Goal: Obtain resource: Download file/media

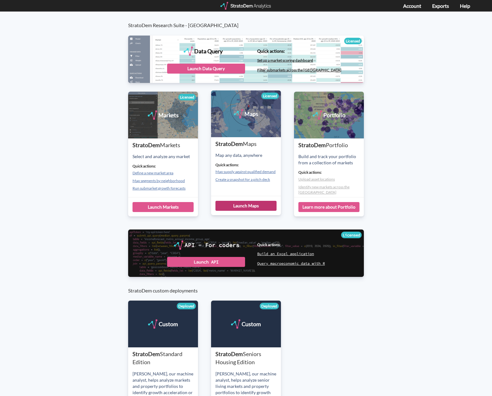
click at [246, 204] on div "Launch Maps" at bounding box center [245, 206] width 61 height 10
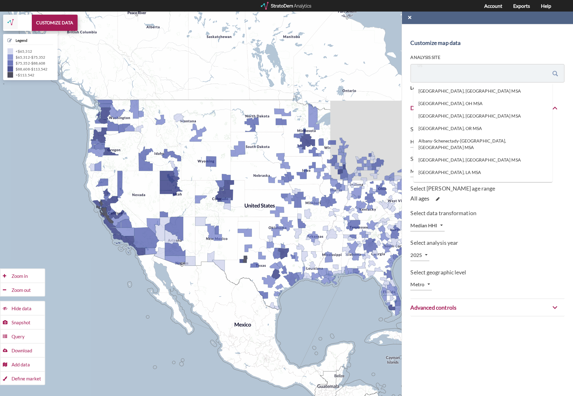
click at [492, 75] on input "US" at bounding box center [474, 73] width 116 height 12
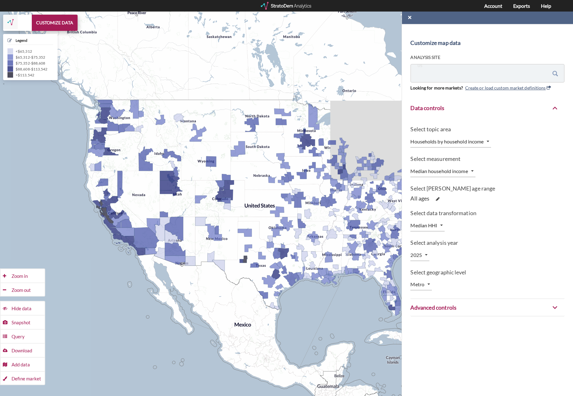
paste input "10514 Strathmore Hall StRockville, MD 20852"
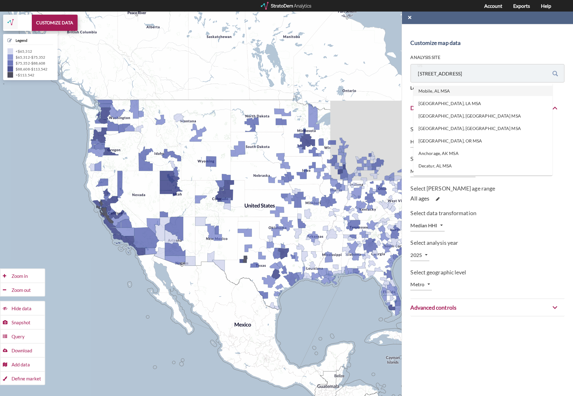
type input "10514 Strathmore Hall StRockville, MD 20852"
click at [496, 74] on span at bounding box center [556, 74] width 6 height 6
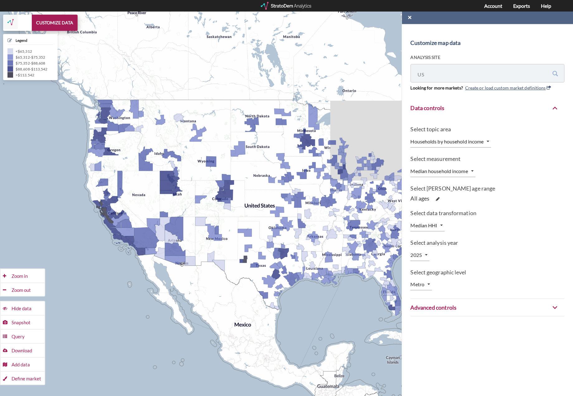
click at [496, 72] on span at bounding box center [556, 74] width 6 height 6
click at [496, 75] on input "US" at bounding box center [474, 73] width 116 height 12
paste input "10514 Strathmore Hall StRockville, MD 20852"
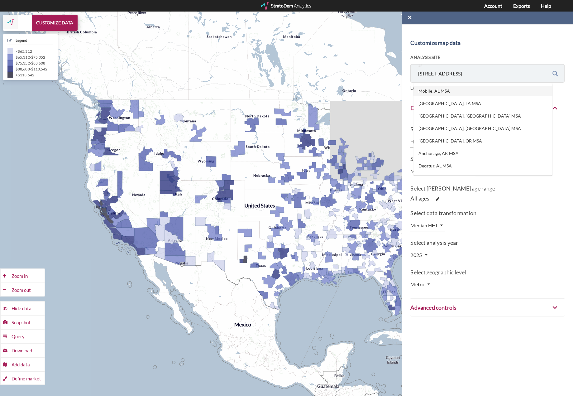
click at [475, 75] on input "10514 Strathmore Hall StRockville, MD 20852" at bounding box center [474, 73] width 116 height 12
click at [496, 91] on li "Strathmore Hall St, Rockville, Maryland" at bounding box center [483, 91] width 139 height 10
type input "Strathmore Hall St, Rockville, Maryland"
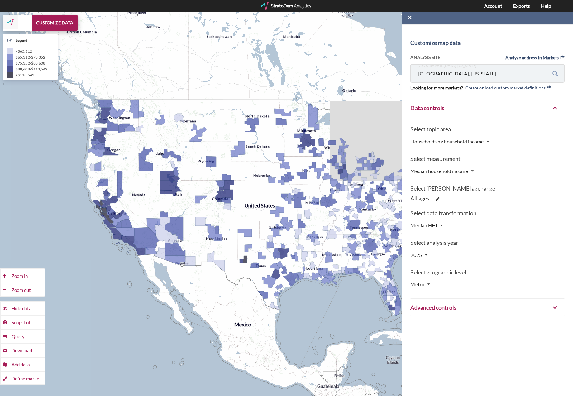
type input "GEOID11"
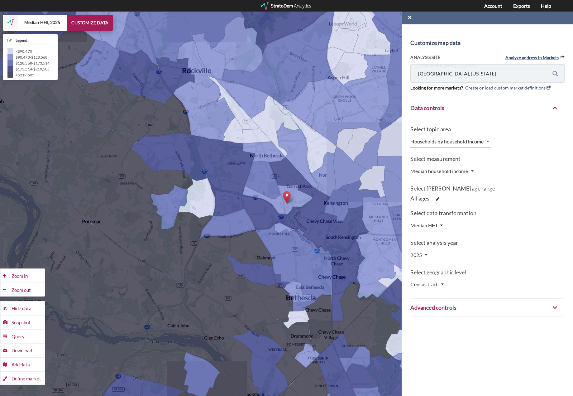
type input "Strathmore Hall St, Rockville, Maryland"
click at [290, 5] on div at bounding box center [286, 6] width 51 height 8
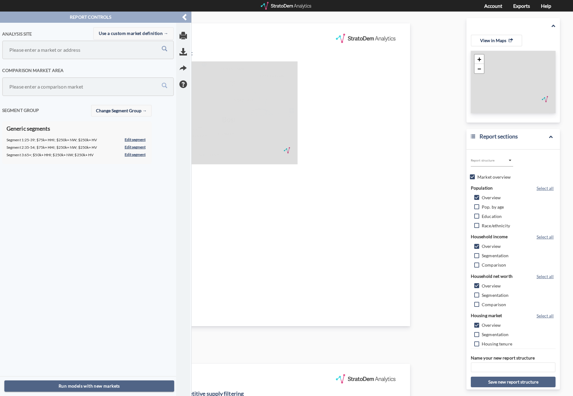
click at [74, 51] on input "Please enter a market or address" at bounding box center [75, 50] width 134 height 12
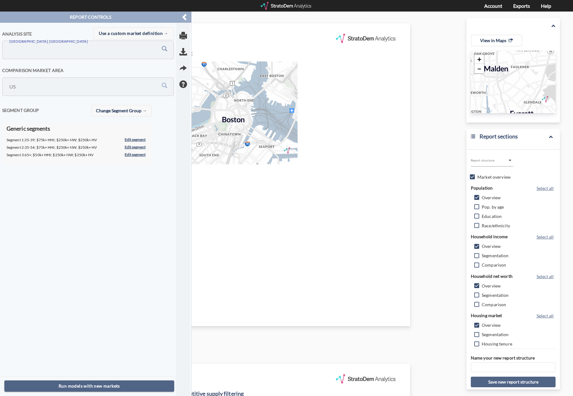
paste input "10514 Strathmore Hall StRockville, MD 20852"
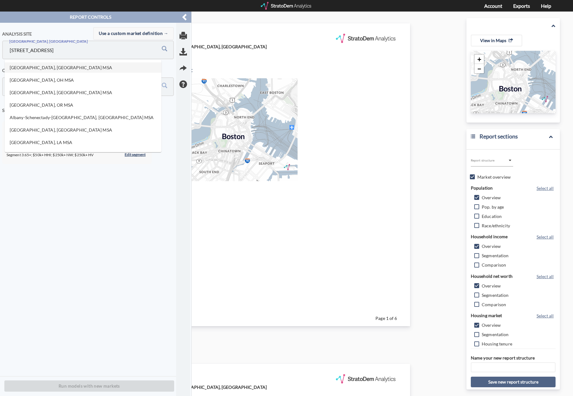
click at [68, 48] on input "10514 Strathmore Hall StRockville, MD 20852" at bounding box center [75, 50] width 134 height 12
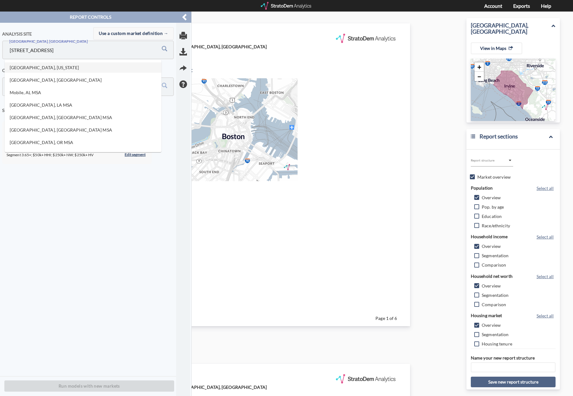
click at [61, 71] on li "Strathmore Hall St, Rockville, Maryland" at bounding box center [83, 67] width 157 height 10
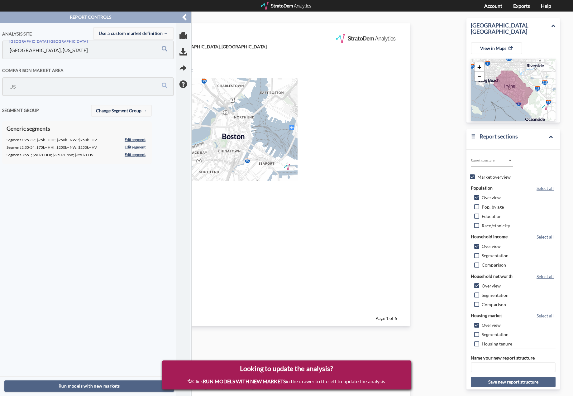
type input "[GEOGRAPHIC_DATA], [US_STATE]"
click at [108, 83] on input "US" at bounding box center [75, 87] width 134 height 12
click at [75, 106] on li "Washington-Arlington-Alexandria, DC-VA-MD-WV MSA" at bounding box center [83, 110] width 157 height 23
type input "Washington-Arlington-Alexandria, DC-VA-MD-WV MSA"
click at [138, 116] on button "Change Segment Group" at bounding box center [121, 111] width 61 height 12
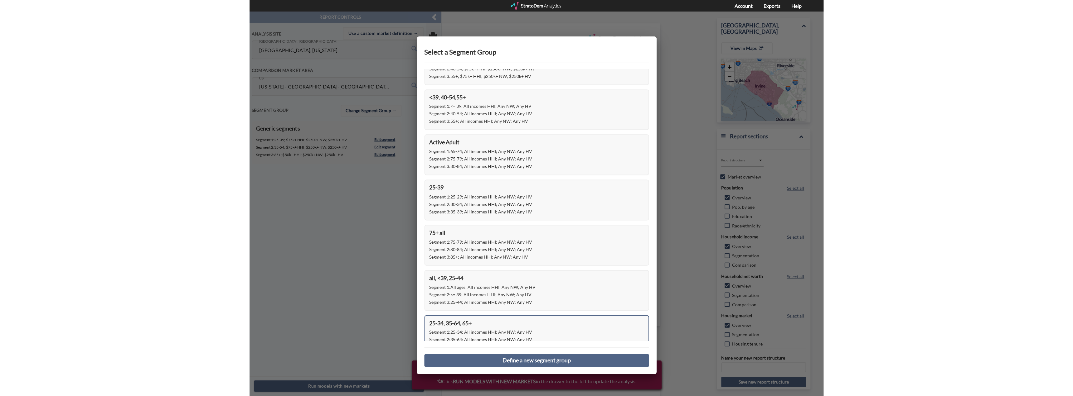
scroll to position [179, 0]
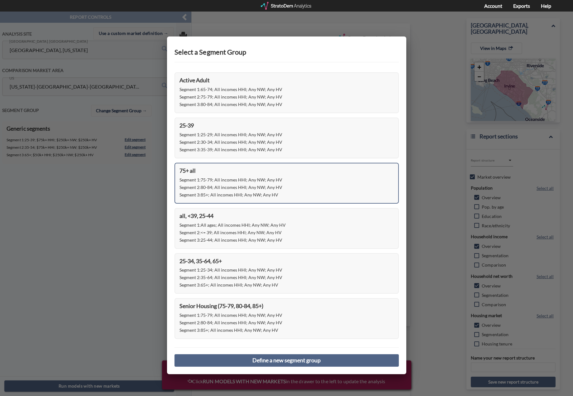
click at [243, 191] on div "Segment 3 : 85+; All incomes HHI; Any NW; Any HV" at bounding box center [287, 194] width 215 height 7
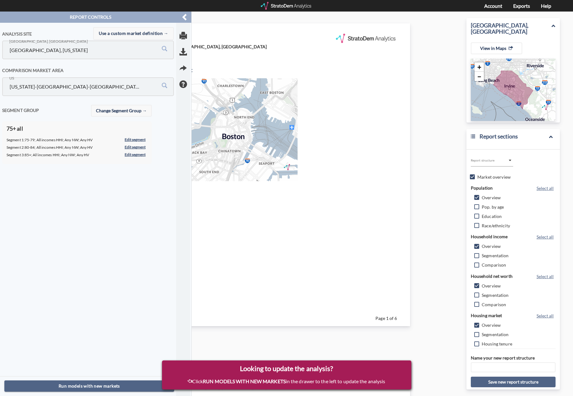
click at [121, 217] on div "Analysis site Use a custom market definition → Orange County, CA Strathmore Hal…" at bounding box center [90, 199] width 176 height 353
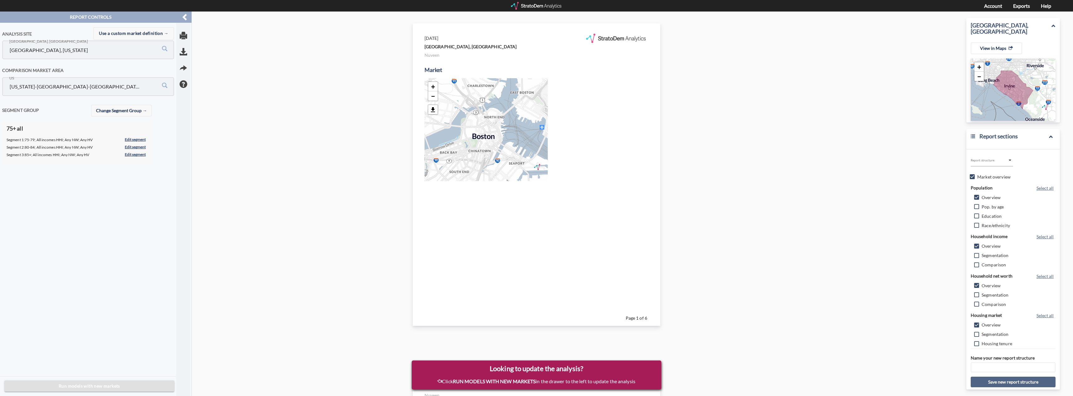
click at [63, 387] on span "Run models with new markets" at bounding box center [89, 387] width 160 height 8
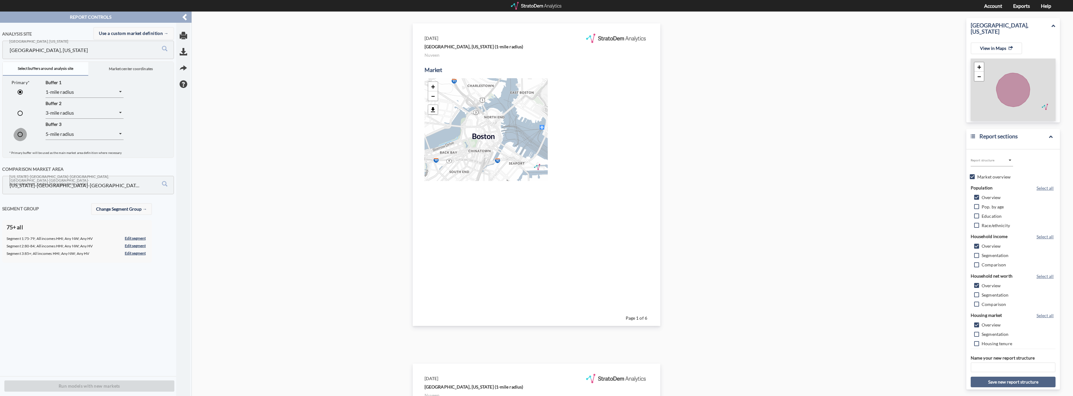
click at [18, 137] on input "radio" at bounding box center [19, 135] width 13 height 13
radio input "true"
radio input "false"
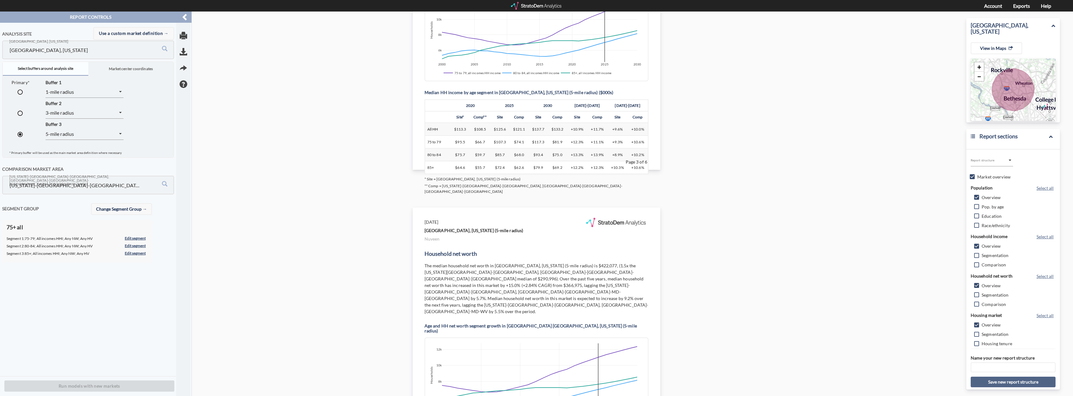
scroll to position [998, 0]
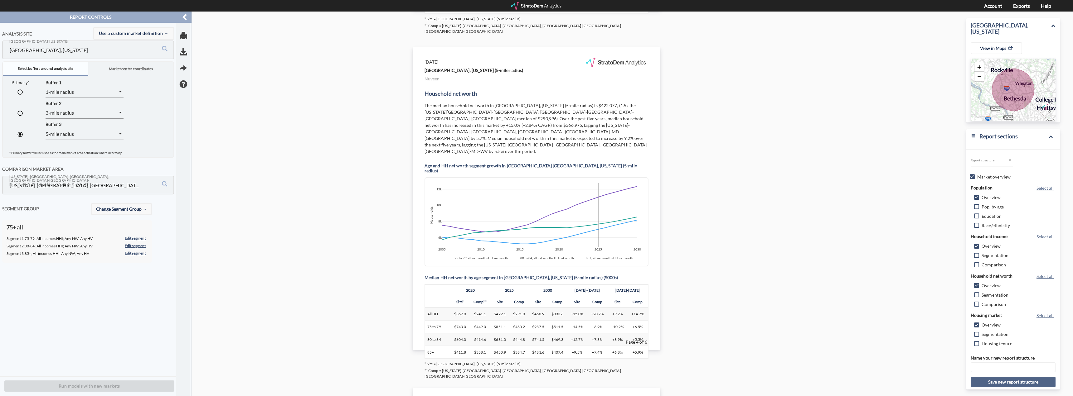
click at [22, 117] on input "radio" at bounding box center [19, 114] width 13 height 13
radio input "true"
click at [119, 352] on div "Analysis site Use a custom market definition → Strathmore Hall St, Rockville, M…" at bounding box center [90, 200] width 176 height 354
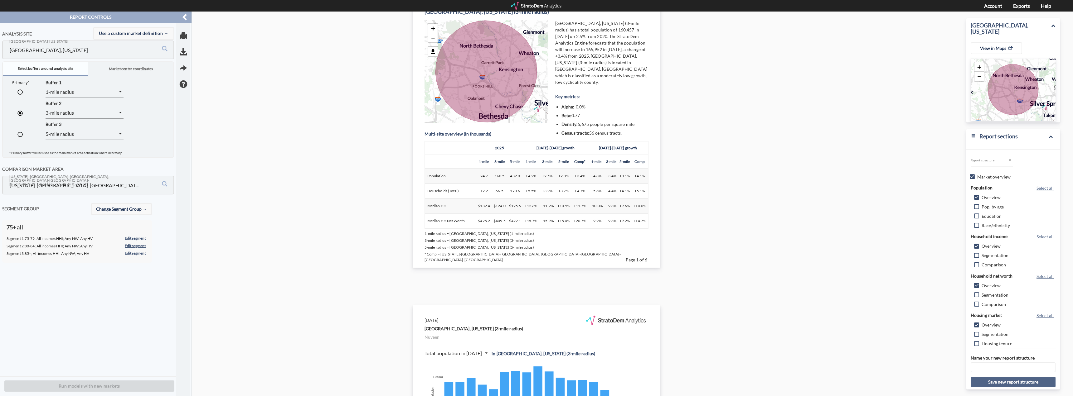
scroll to position [0, 0]
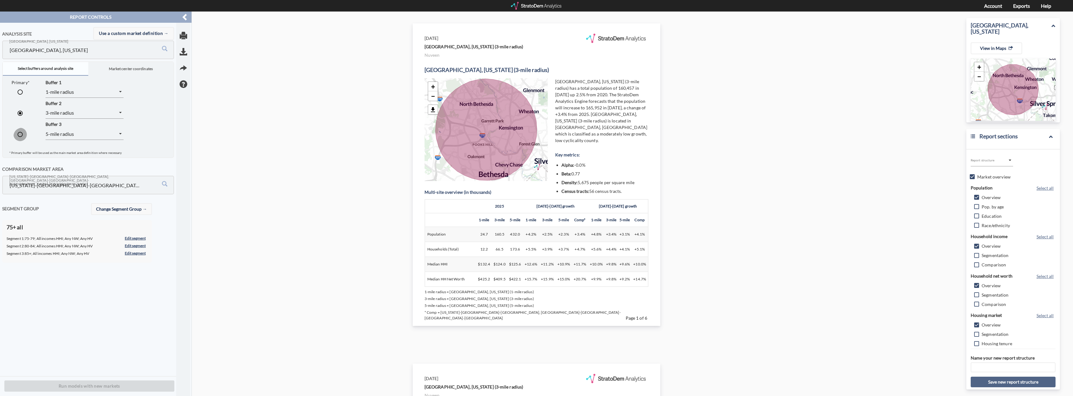
click at [20, 133] on input "radio" at bounding box center [19, 135] width 13 height 13
radio input "true"
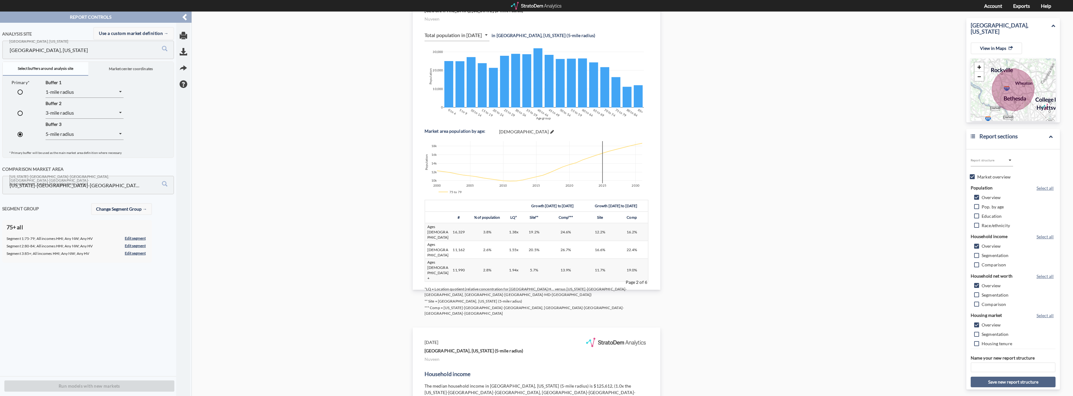
scroll to position [312, 0]
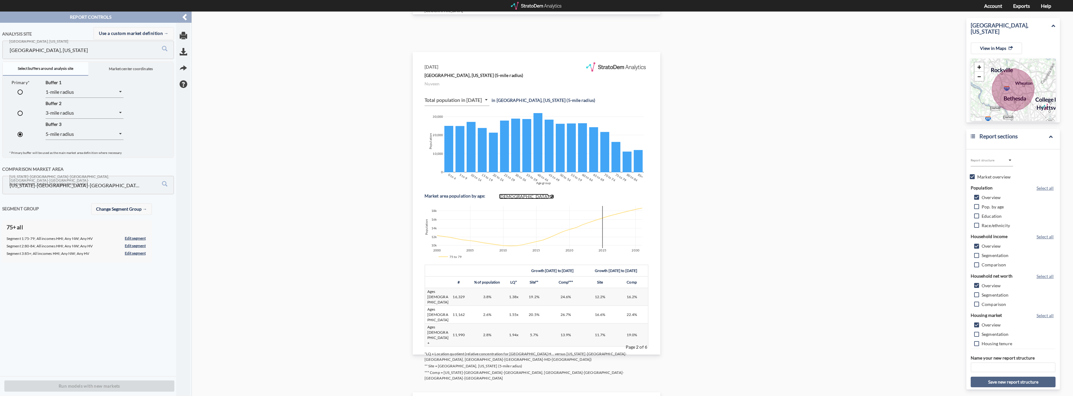
click at [550, 198] on span at bounding box center [552, 197] width 4 height 4
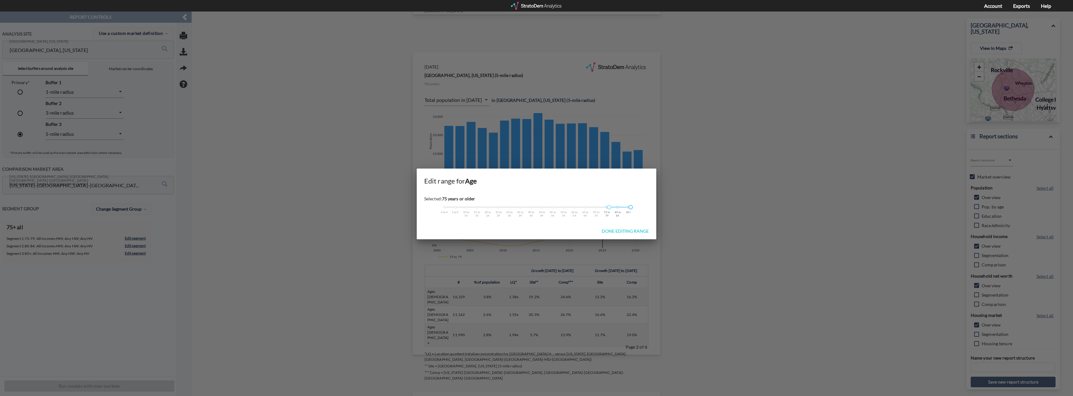
drag, startPoint x: 611, startPoint y: 206, endPoint x: 631, endPoint y: 208, distance: 20.6
click at [573, 208] on div at bounding box center [630, 207] width 4 height 4
click at [573, 230] on span "Done editing range" at bounding box center [625, 231] width 57 height 5
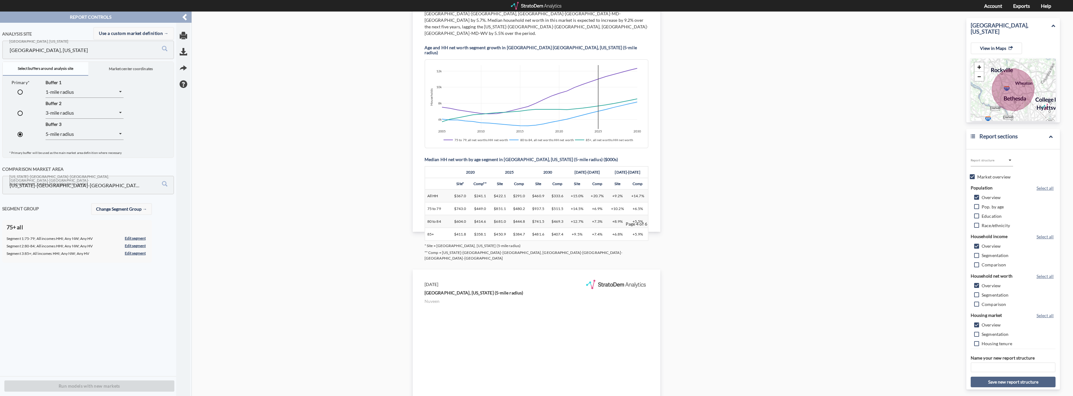
scroll to position [1123, 0]
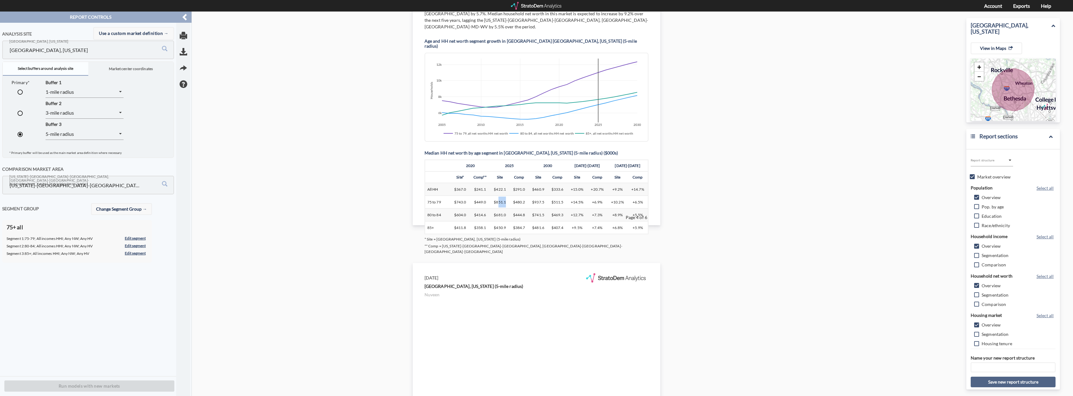
drag, startPoint x: 496, startPoint y: 184, endPoint x: 506, endPoint y: 184, distance: 10.0
click at [506, 196] on td "$851.1" at bounding box center [499, 202] width 19 height 13
click at [22, 114] on input "radio" at bounding box center [19, 114] width 13 height 13
radio input "true"
click at [19, 133] on input "radio" at bounding box center [19, 135] width 13 height 13
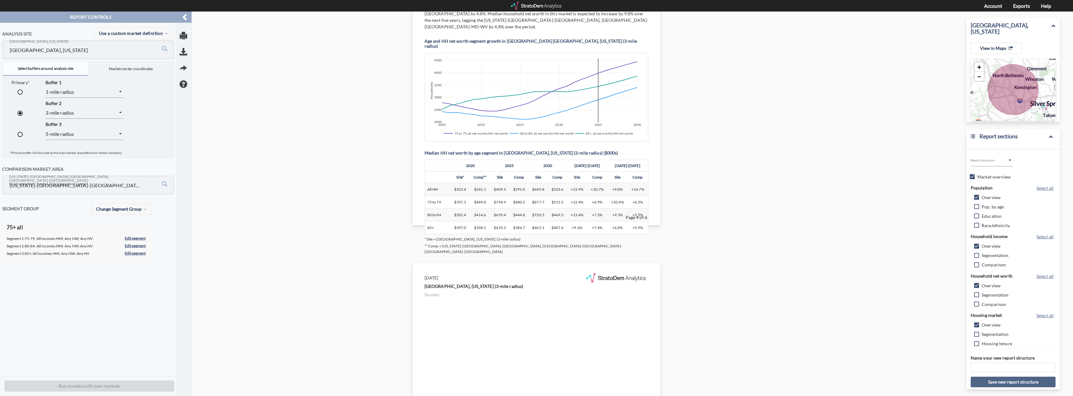
radio input "true"
radio input "false"
drag, startPoint x: 774, startPoint y: 214, endPoint x: 769, endPoint y: 220, distance: 8.0
click at [72, 257] on div "75+ all Segment 1 : 75-79; All incomes HHI; Any NW; Any HV Edit segment Segment…" at bounding box center [77, 241] width 150 height 43
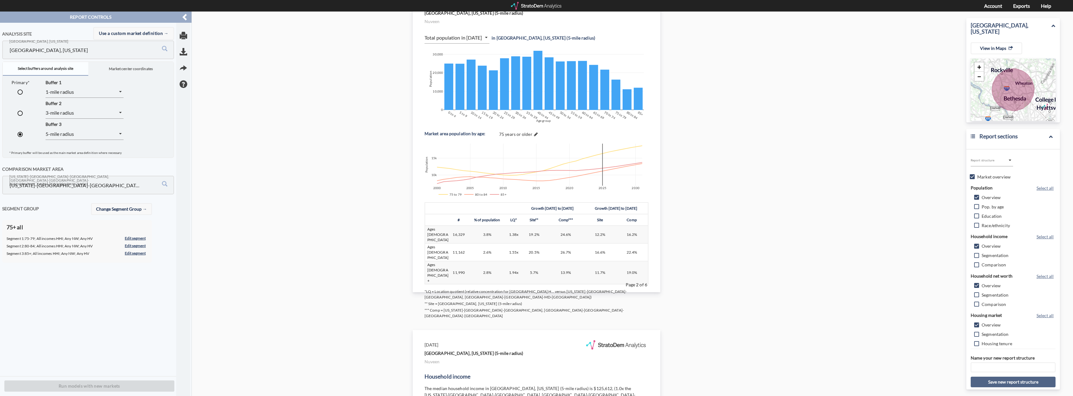
scroll to position [343, 0]
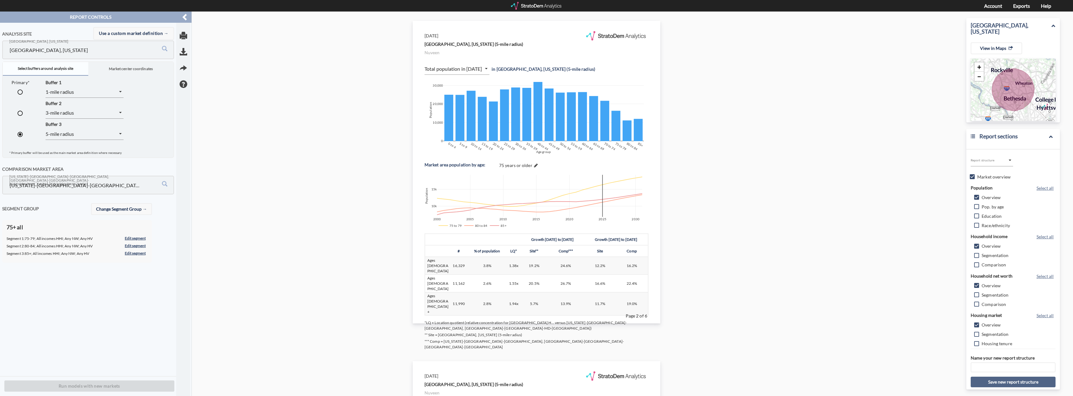
click at [183, 52] on span "button" at bounding box center [183, 51] width 7 height 7
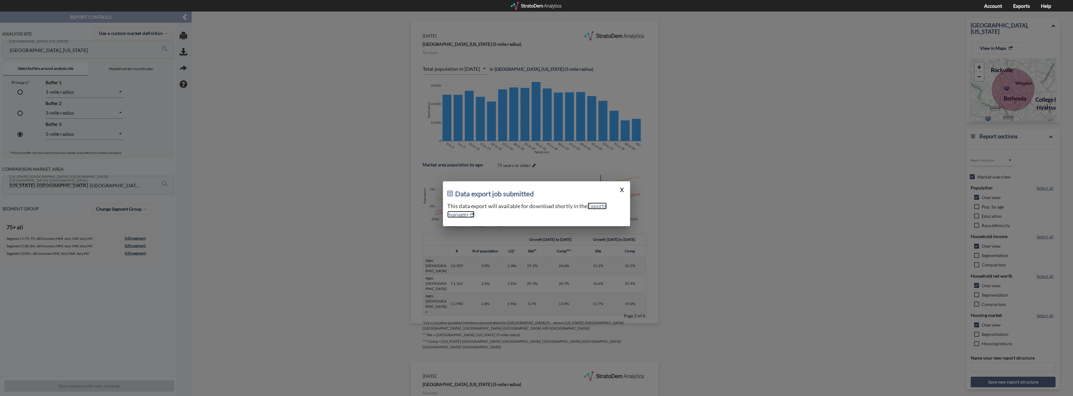
click at [573, 206] on link "Exports manager" at bounding box center [526, 210] width 159 height 15
click at [485, 114] on div "Data export job submitted X This data export will available for download shortl…" at bounding box center [536, 204] width 1073 height 385
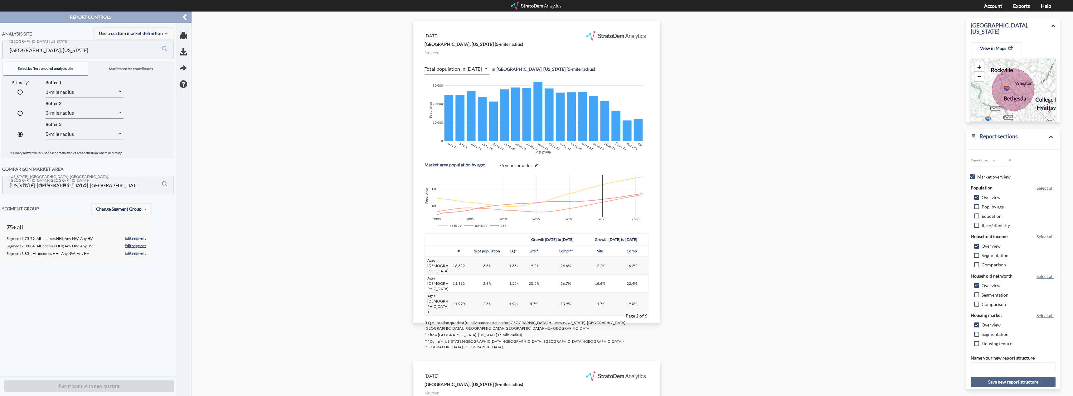
click at [130, 180] on input "Washington-Arlington-Alexandria, DC-VA-MD-WV MSA" at bounding box center [75, 185] width 134 height 12
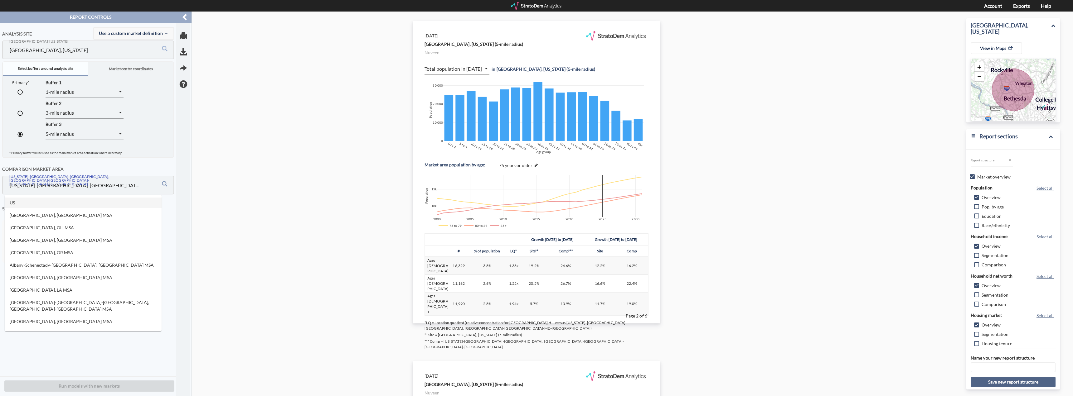
click at [89, 202] on li "US" at bounding box center [83, 203] width 157 height 10
type input "US"
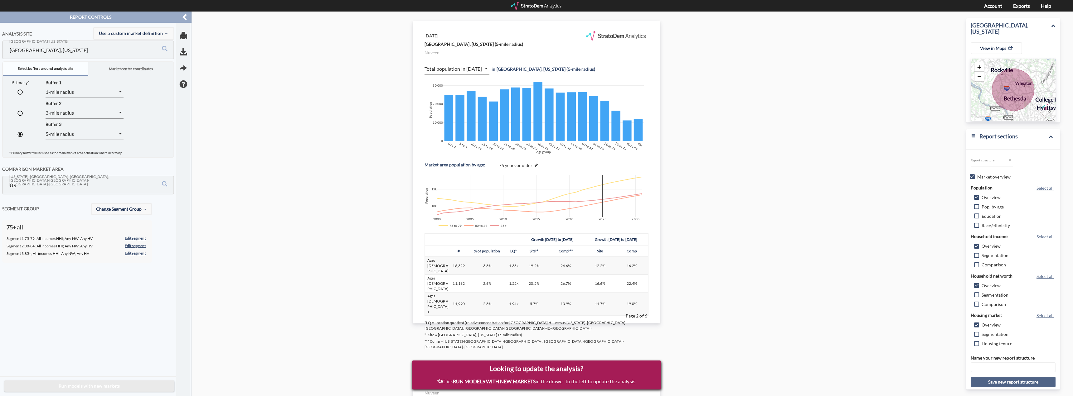
click at [117, 382] on button "Run models with new markets" at bounding box center [89, 387] width 170 height 12
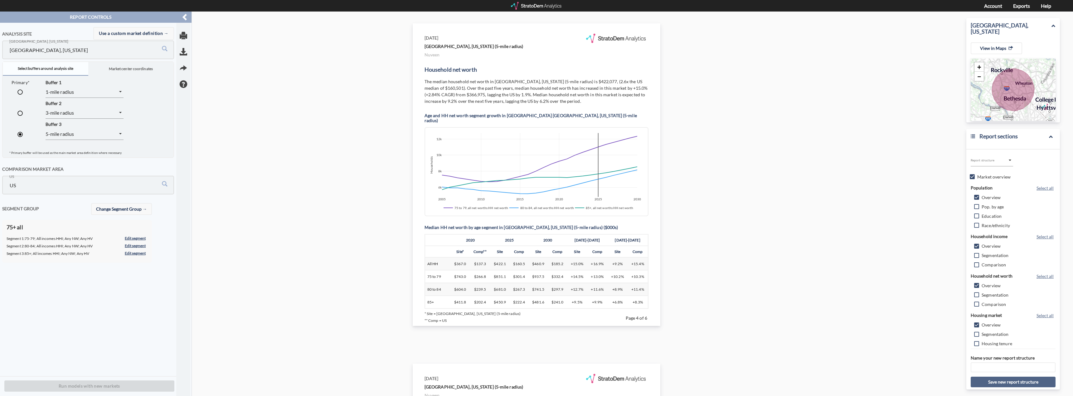
scroll to position [1023, 0]
click at [85, 359] on div "Analysis site Use a custom market definition → Strathmore Hall St, Rockville, M…" at bounding box center [90, 200] width 176 height 354
click at [573, 52] on button "View in Maps" at bounding box center [995, 48] width 51 height 12
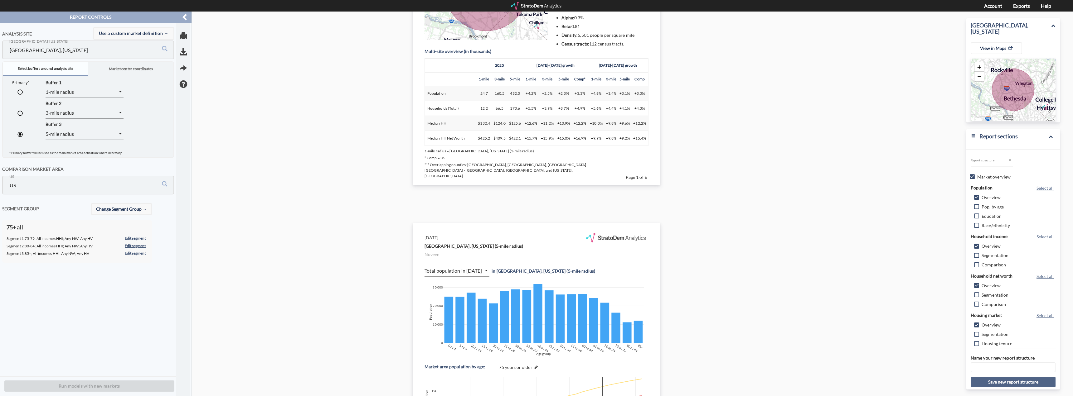
scroll to position [0, 0]
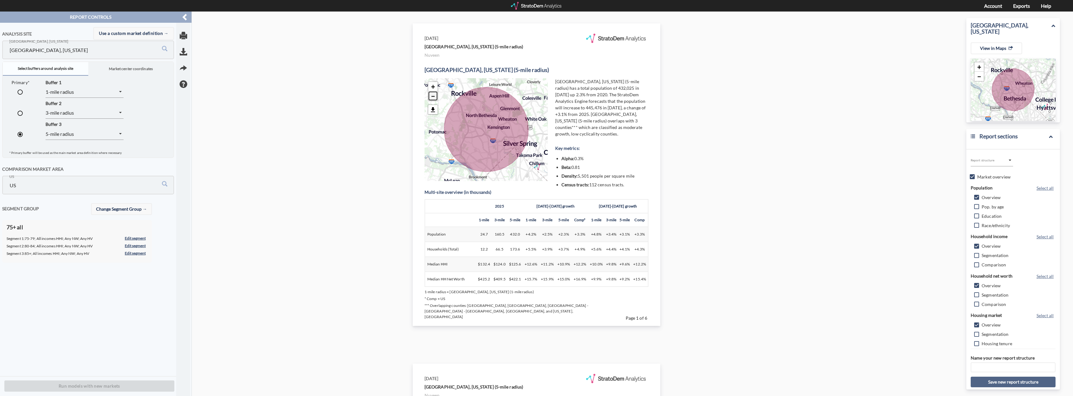
click at [433, 96] on link "−" at bounding box center [432, 95] width 9 height 9
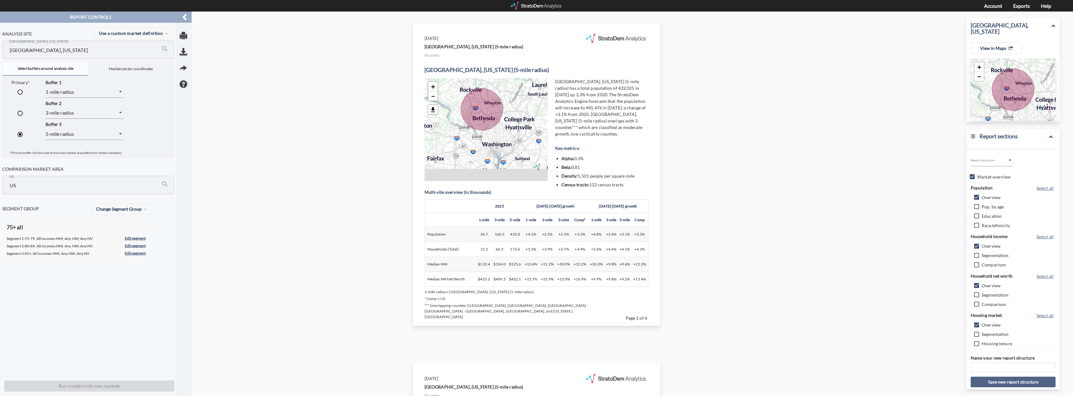
drag, startPoint x: 538, startPoint y: 147, endPoint x: 534, endPoint y: 126, distance: 21.3
click at [534, 126] on div "+ − © StratoDem Analytics, LLC. All rights reserved. Leaflet | OpenStreetMap Le…" at bounding box center [485, 129] width 123 height 103
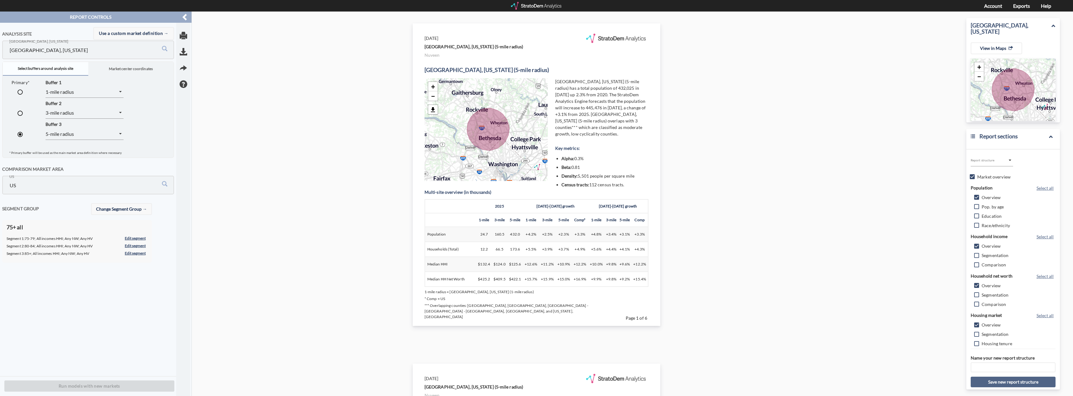
drag, startPoint x: 538, startPoint y: 119, endPoint x: 545, endPoint y: 140, distance: 22.0
click at [545, 140] on div "+ − © StratoDem Analytics, LLC. All rights reserved. Leaflet | OpenStreetMap Le…" at bounding box center [485, 129] width 123 height 103
click at [430, 86] on link "+" at bounding box center [432, 86] width 9 height 9
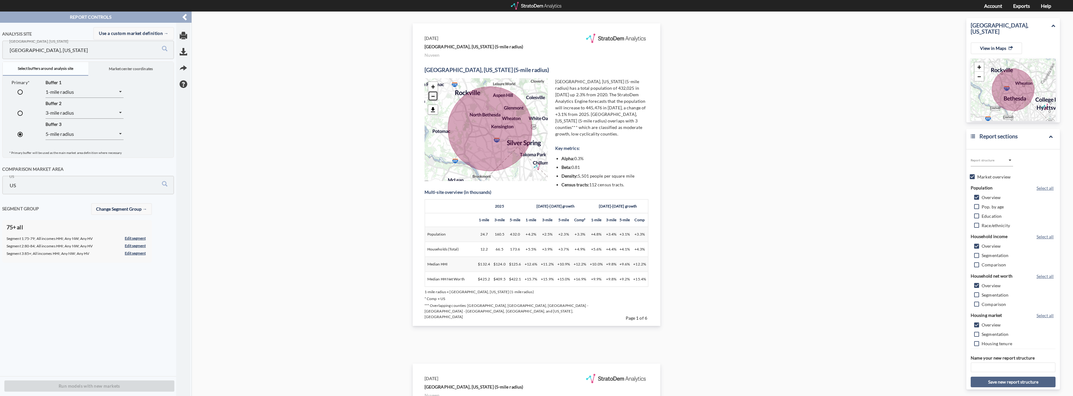
click at [431, 100] on link "−" at bounding box center [432, 95] width 9 height 9
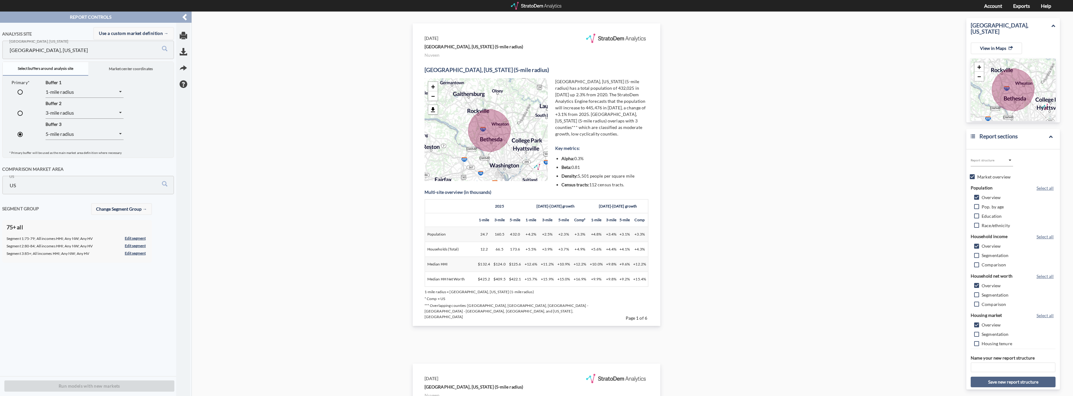
click at [524, 155] on div "+ − © StratoDem Analytics, LLC. All rights reserved. Leaflet | OpenStreetMap Le…" at bounding box center [485, 129] width 123 height 103
click at [56, 287] on div "Analysis site Use a custom market definition → Strathmore Hall St, Rockville, M…" at bounding box center [90, 200] width 176 height 354
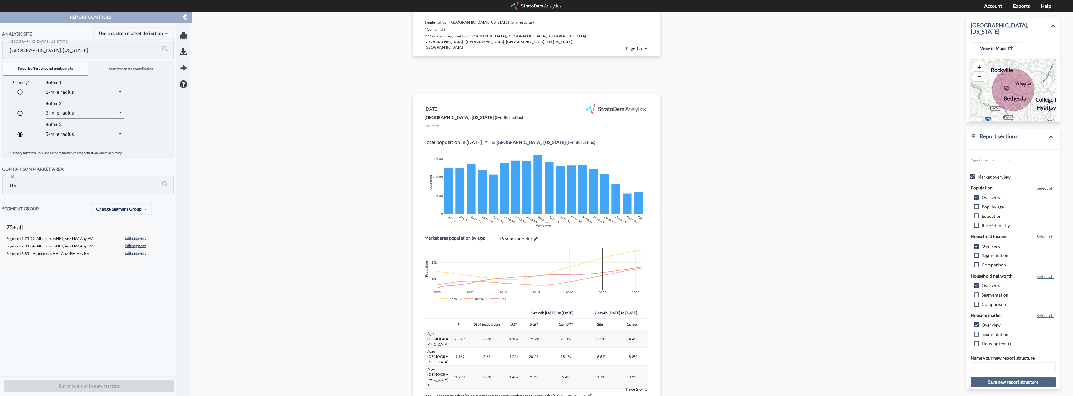
scroll to position [281, 0]
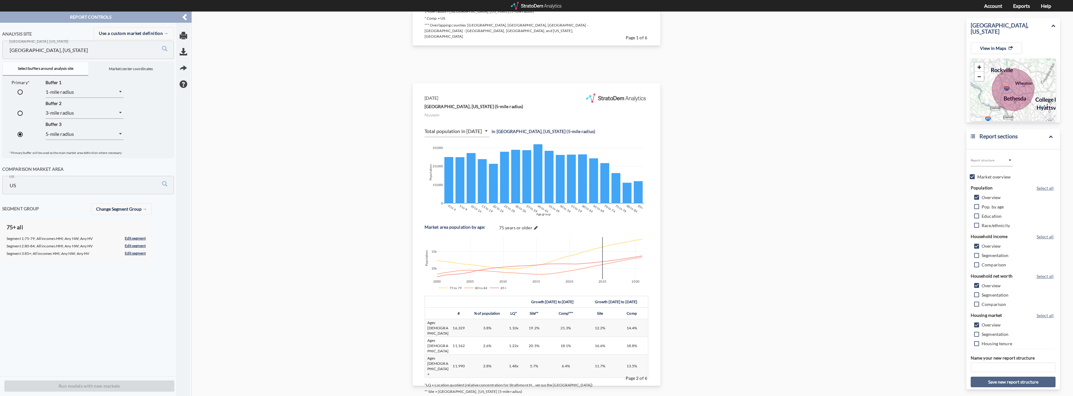
click at [573, 157] on div at bounding box center [536, 204] width 1073 height 385
click at [534, 226] on span at bounding box center [536, 228] width 4 height 4
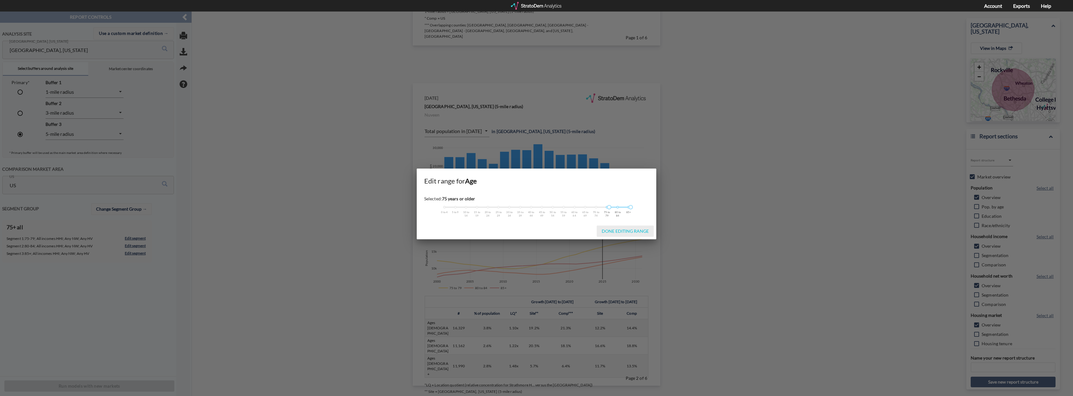
click at [573, 230] on span "Done editing range" at bounding box center [625, 231] width 57 height 5
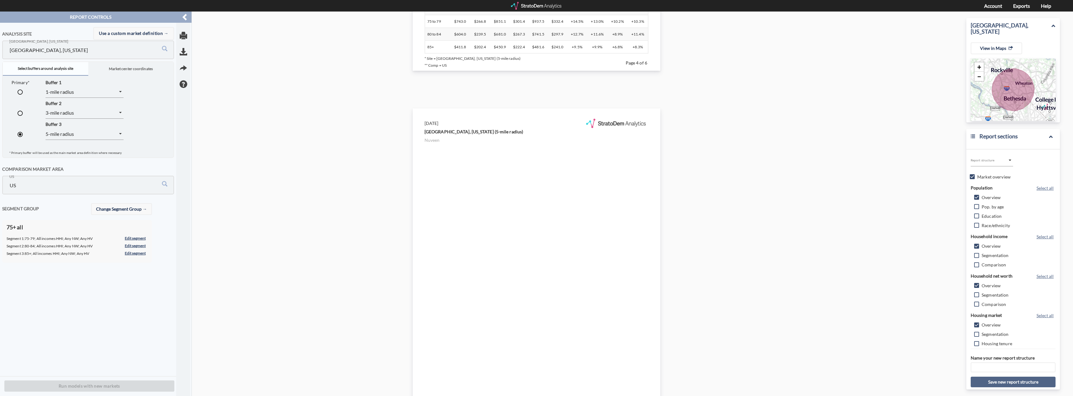
scroll to position [1403, 0]
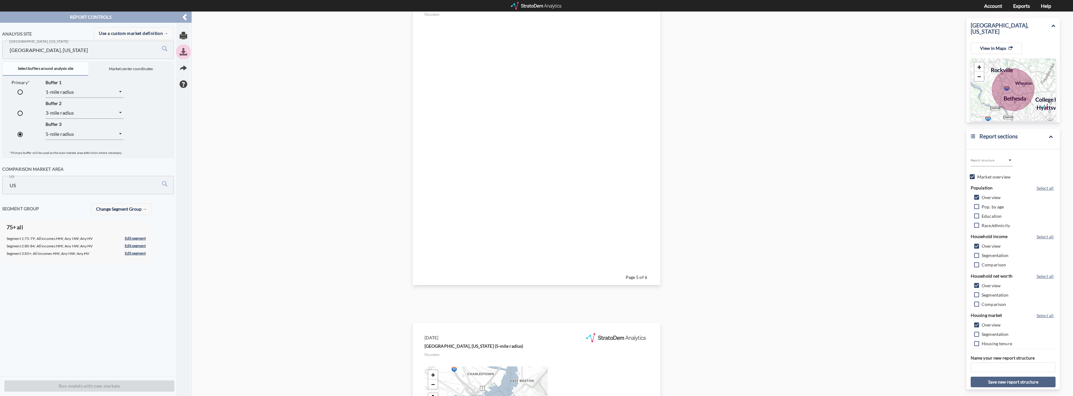
click at [183, 52] on span "button" at bounding box center [183, 51] width 7 height 7
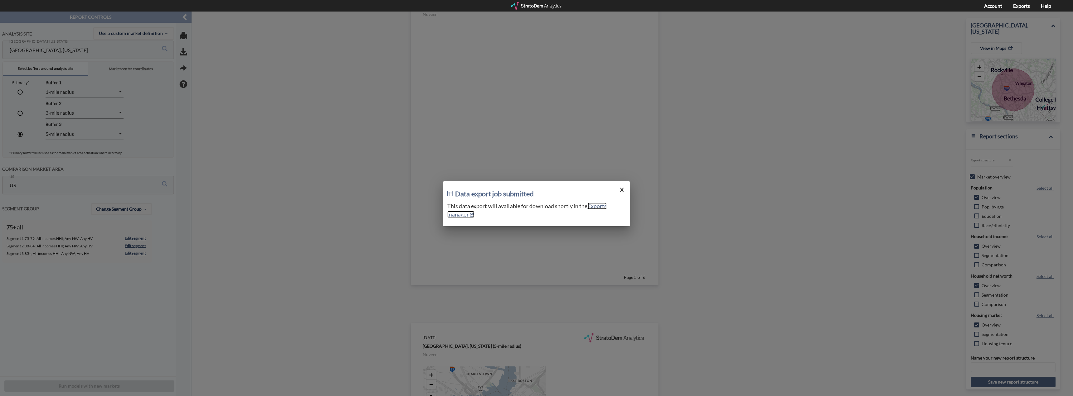
click at [573, 204] on link "Exports manager" at bounding box center [526, 210] width 159 height 15
click at [328, 120] on div "Data export job submitted X This data export will available for download shortl…" at bounding box center [536, 204] width 1073 height 385
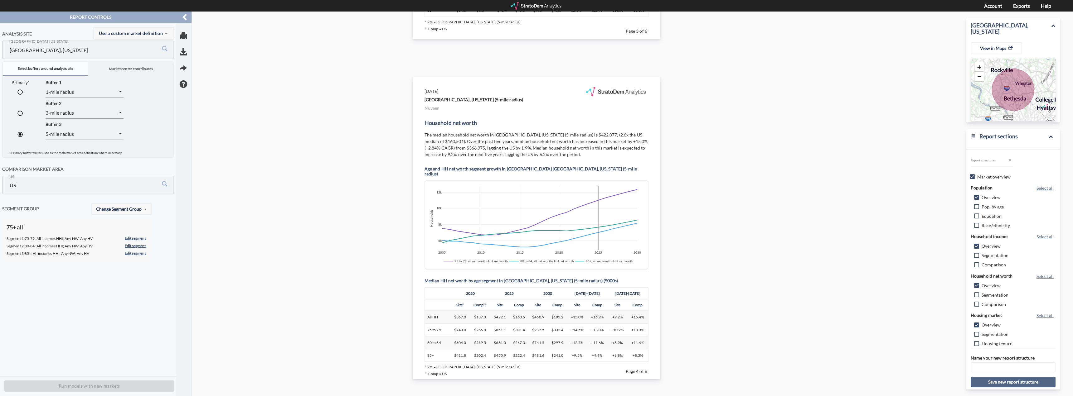
scroll to position [967, 0]
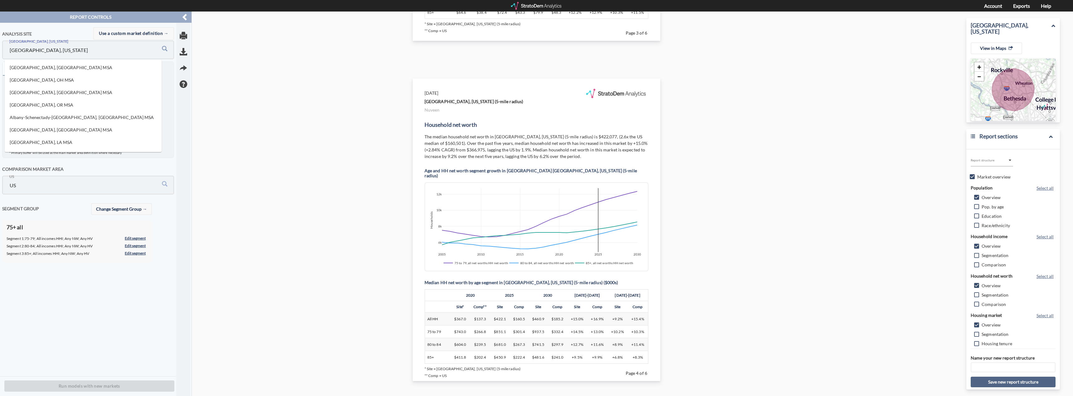
drag, startPoint x: 61, startPoint y: 51, endPoint x: 11, endPoint y: 51, distance: 50.2
click at [11, 51] on input "Strathmore Hall St, Rockville, Maryland" at bounding box center [75, 50] width 134 height 12
type input "d"
type input "r"
click at [55, 106] on li "Emerson St, Denver, Colorado" at bounding box center [83, 111] width 157 height 10
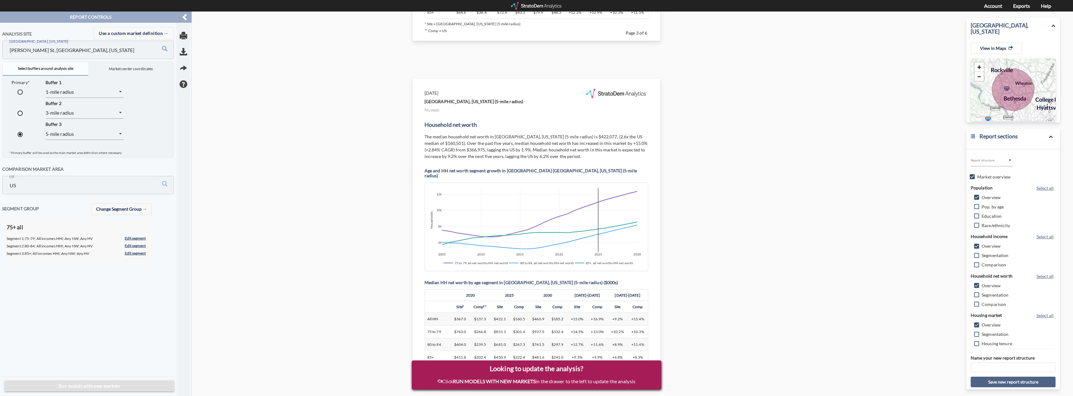
type input "Emerson St, Denver, Colorado"
click at [117, 391] on button "Run models with new markets" at bounding box center [89, 387] width 170 height 12
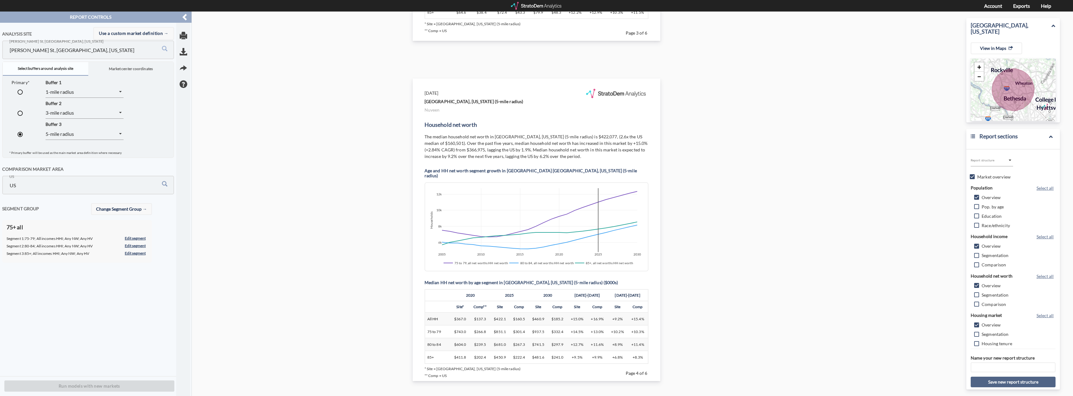
click at [68, 189] on input "US" at bounding box center [75, 185] width 134 height 12
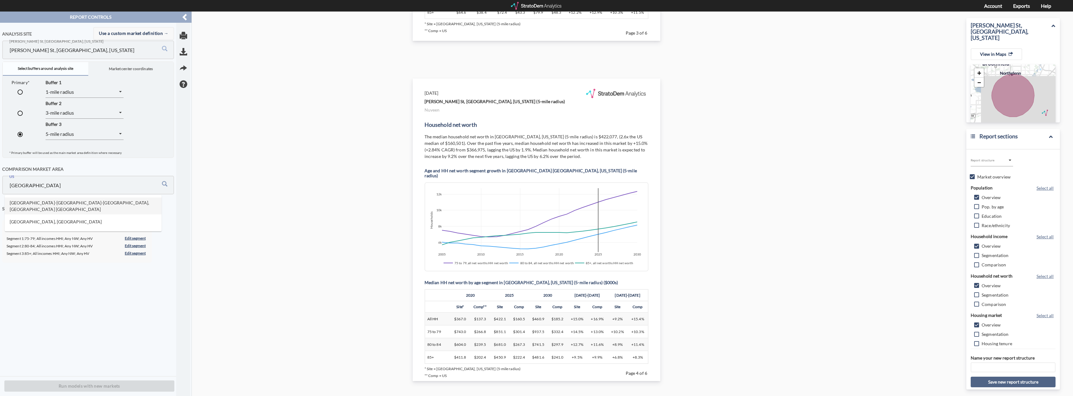
drag, startPoint x: 54, startPoint y: 201, endPoint x: 61, endPoint y: 203, distance: 7.1
click at [53, 201] on li "Denver-Aurora-Lakewood, CO MSA" at bounding box center [83, 206] width 157 height 17
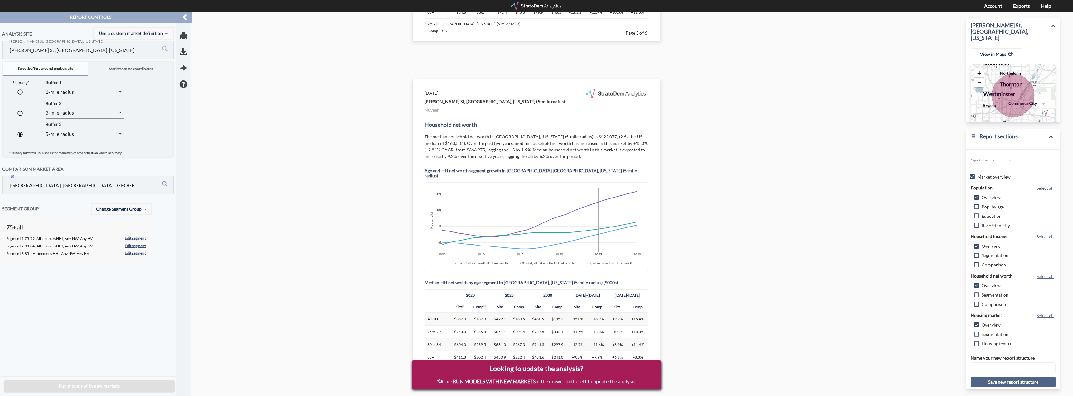
type input "Denver-Aurora-Lakewood, CO MSA"
click at [88, 392] on button "Run models with new markets" at bounding box center [89, 387] width 170 height 12
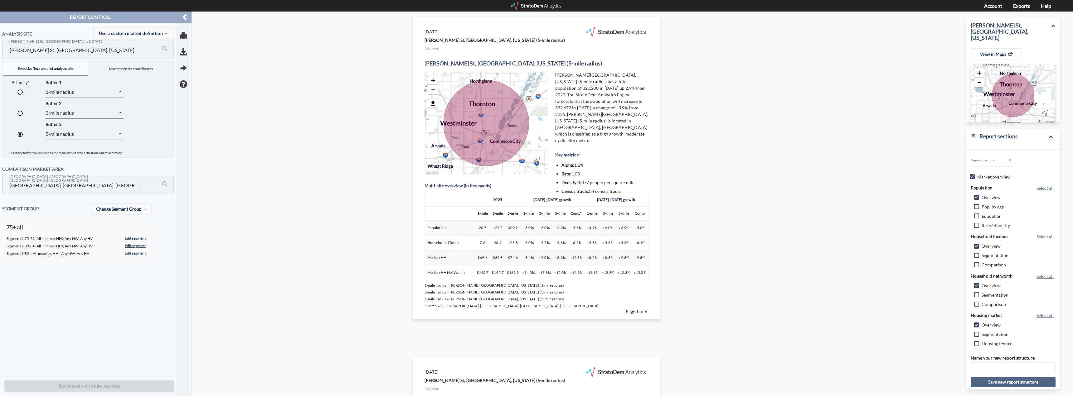
scroll to position [0, 0]
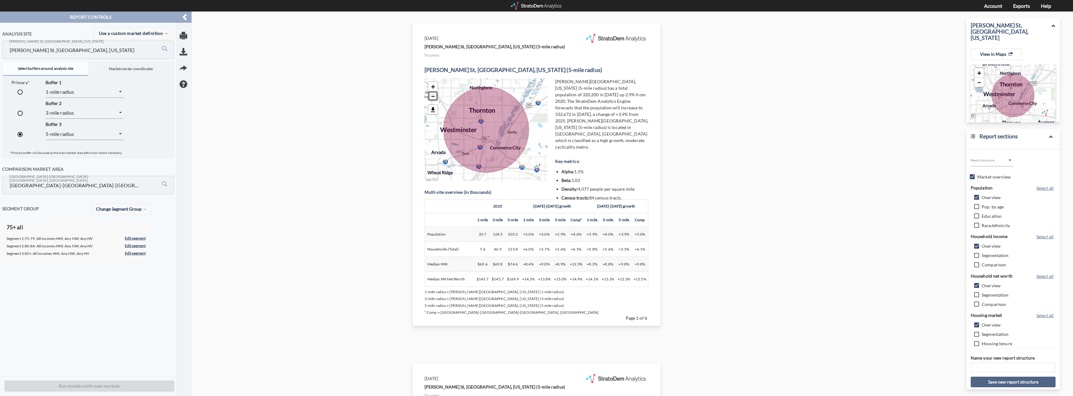
click at [429, 95] on link "−" at bounding box center [432, 95] width 9 height 9
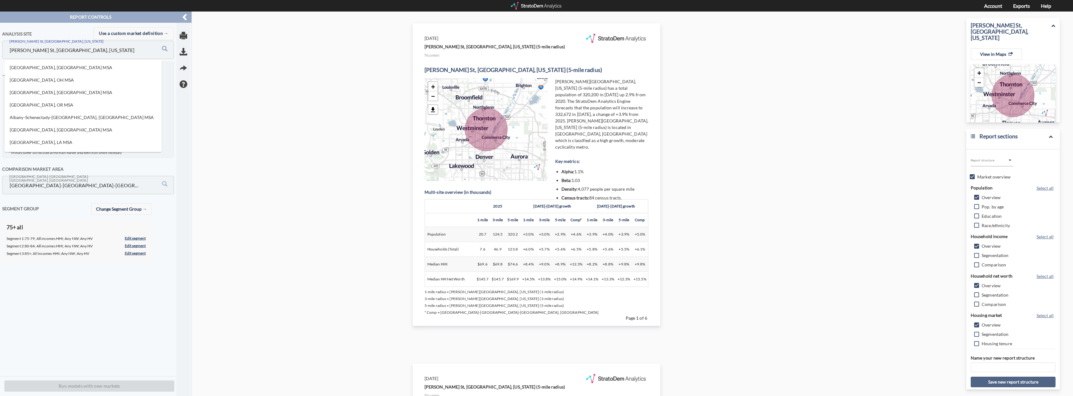
drag, startPoint x: 11, startPoint y: 55, endPoint x: 0, endPoint y: 49, distance: 12.4
click at [0, 49] on div "Analysis site Use a custom market definition → Emerson St, Denver, Colorado Eme…" at bounding box center [88, 200] width 176 height 354
paste input "901 E 1st Ave, Denver, CO 80218"
click at [50, 68] on li "901 E 1st Ave, Denver, Colorado" at bounding box center [83, 67] width 157 height 10
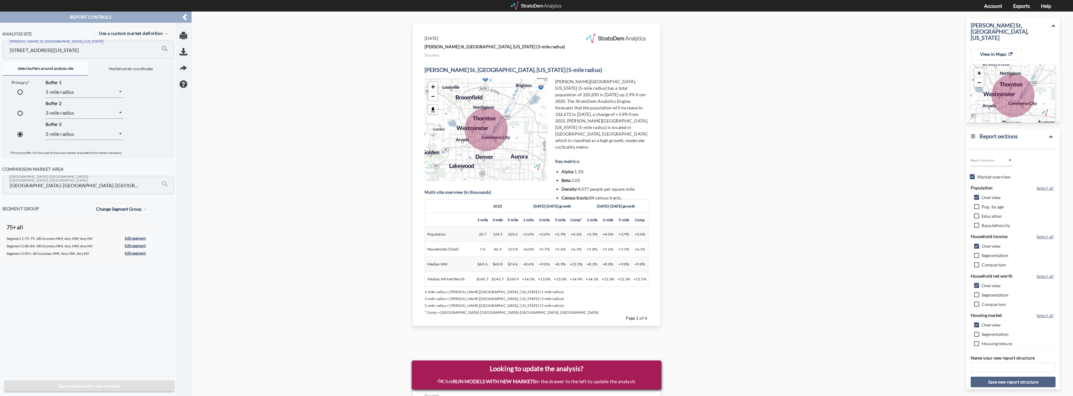
type input "901 E 1st Ave, Denver, Colorado"
click at [84, 384] on span "Run models with new markets" at bounding box center [89, 387] width 160 height 8
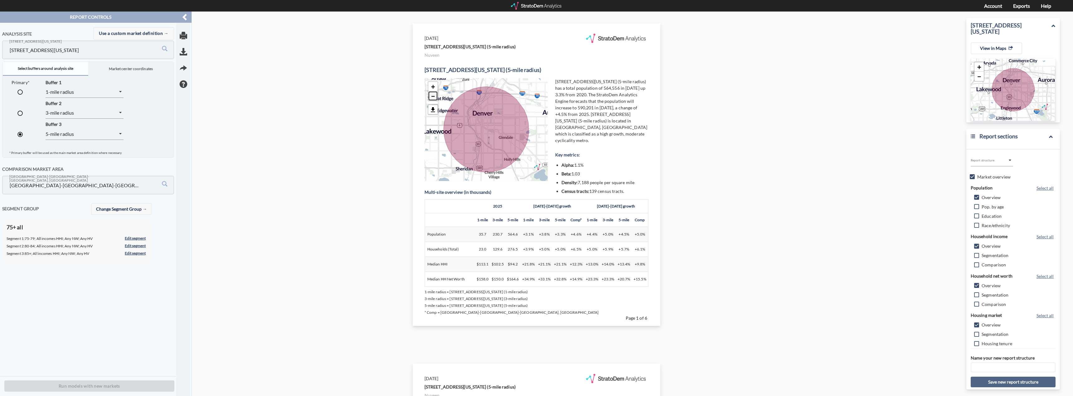
click at [435, 100] on link "−" at bounding box center [432, 95] width 9 height 9
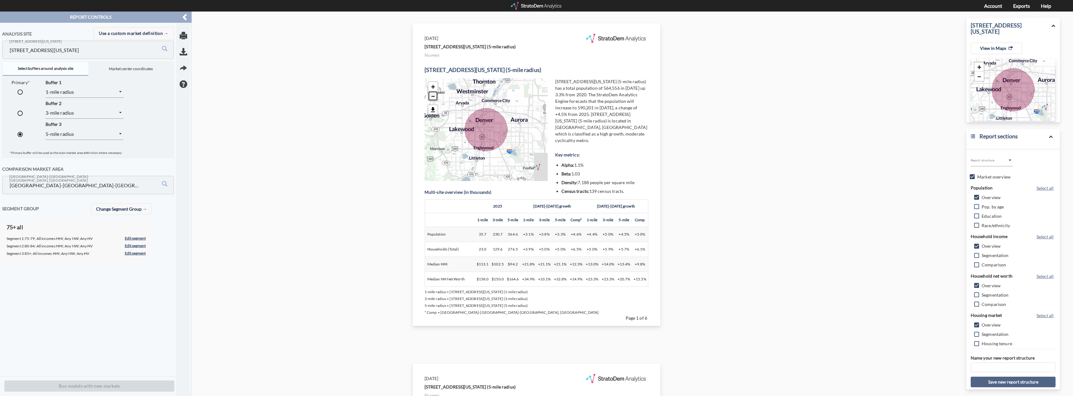
click at [433, 98] on link "−" at bounding box center [432, 95] width 9 height 9
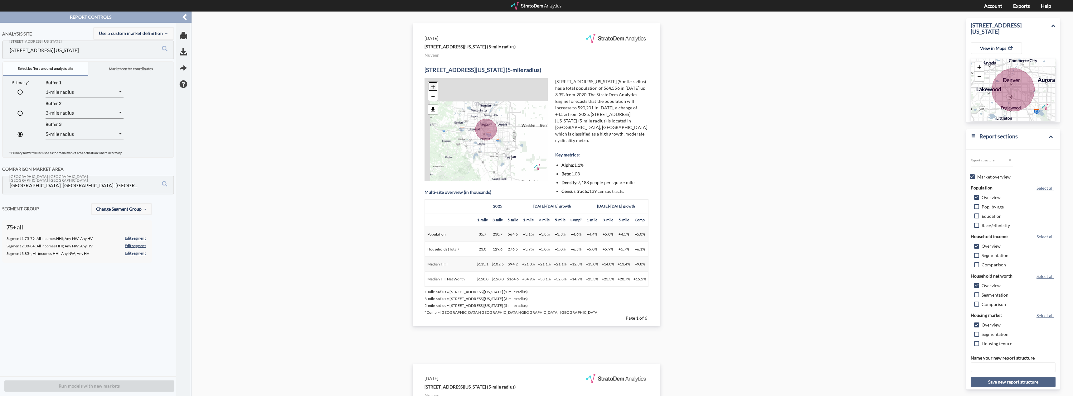
click at [432, 86] on link "+" at bounding box center [432, 86] width 9 height 9
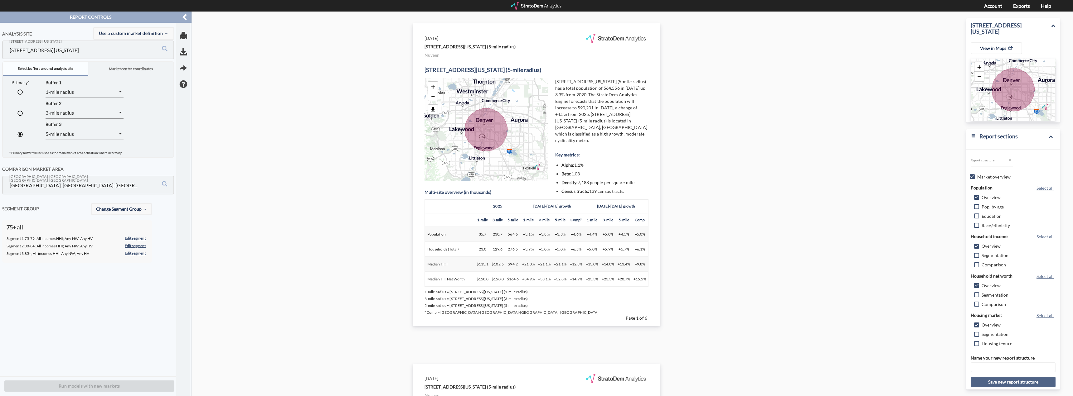
click at [18, 111] on input "radio" at bounding box center [19, 114] width 13 height 13
radio input "true"
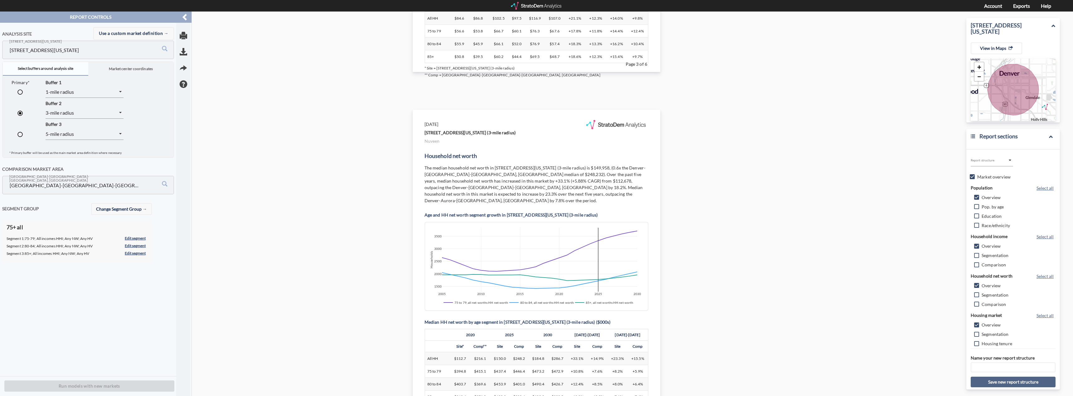
scroll to position [1029, 0]
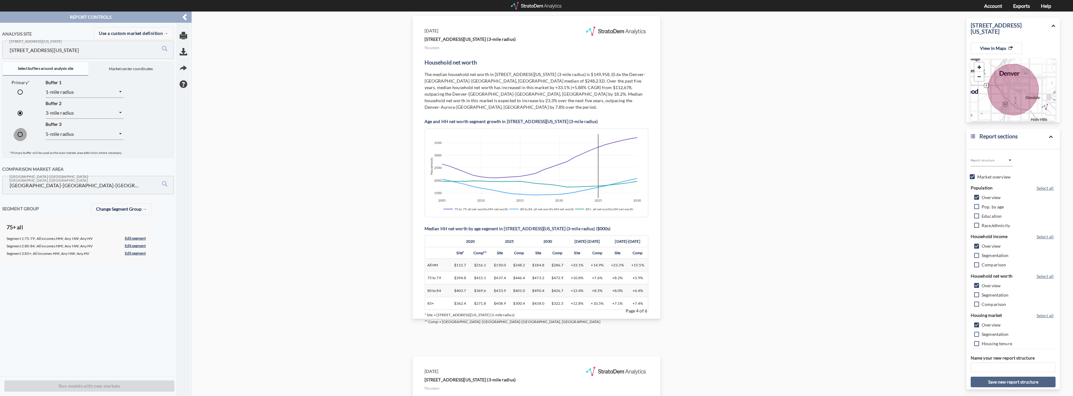
click at [20, 135] on input "radio" at bounding box center [19, 135] width 13 height 13
radio input "true"
click at [21, 112] on input "radio" at bounding box center [19, 114] width 13 height 13
radio input "true"
radio input "false"
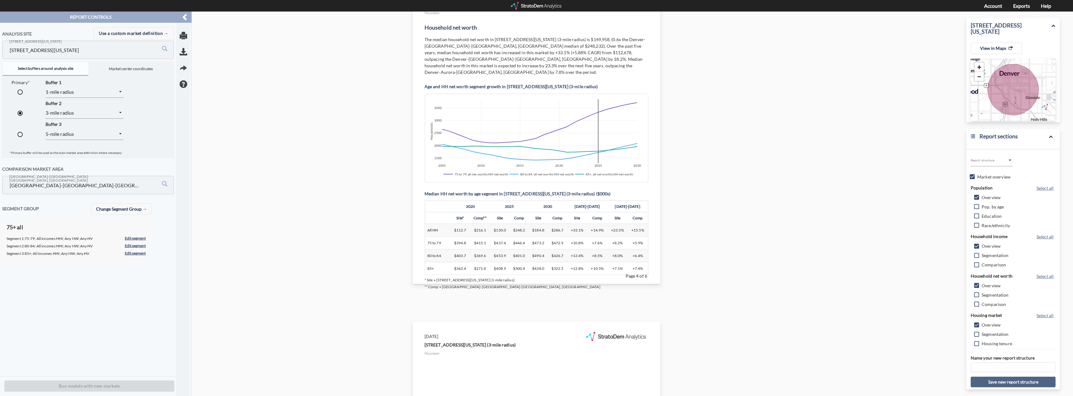
scroll to position [1060, 0]
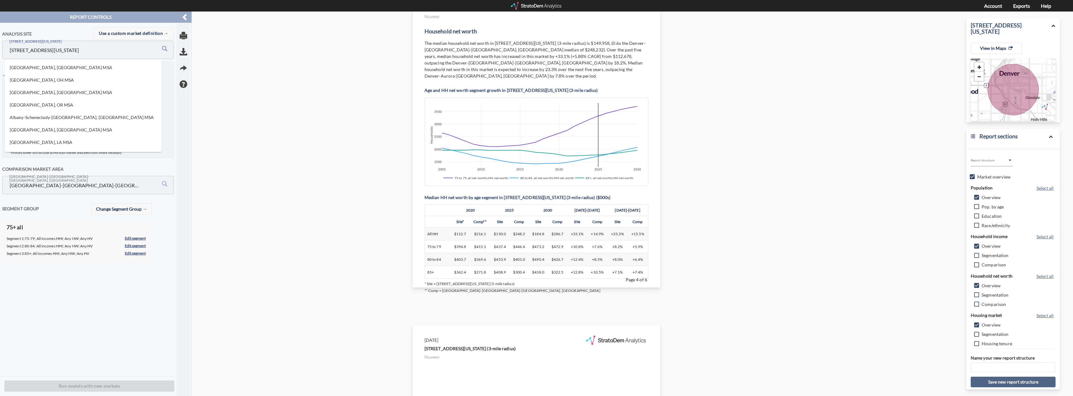
drag, startPoint x: 62, startPoint y: 53, endPoint x: 0, endPoint y: 50, distance: 62.1
click at [0, 50] on div "Analysis site Use a custom market definition → 901 E 1st Ave, Denver, Colorado …" at bounding box center [88, 200] width 176 height 354
click at [53, 68] on li "Strathmore Hall St, Rockville, Maryland" at bounding box center [83, 67] width 157 height 10
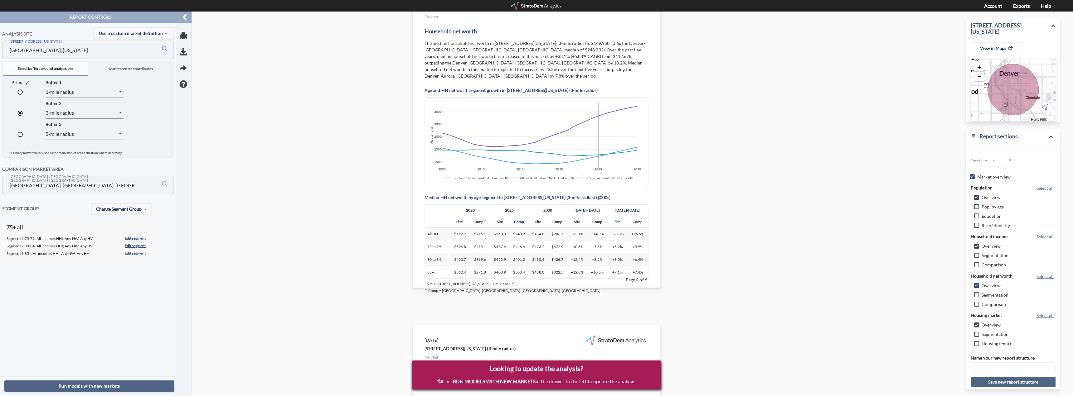
type input "Strathmore Hall St, Rockville, Maryland"
drag, startPoint x: 103, startPoint y: 187, endPoint x: 0, endPoint y: 183, distance: 102.7
click at [0, 184] on div "Analysis site Use a custom market definition → 901 E 1st Ave, Denver, Colorado …" at bounding box center [88, 200] width 176 height 354
drag, startPoint x: 57, startPoint y: 183, endPoint x: 0, endPoint y: 183, distance: 57.1
click at [0, 183] on div "Analysis site Use a custom market definition → 901 E 1st Ave, Denver, Colorado …" at bounding box center [88, 200] width 176 height 354
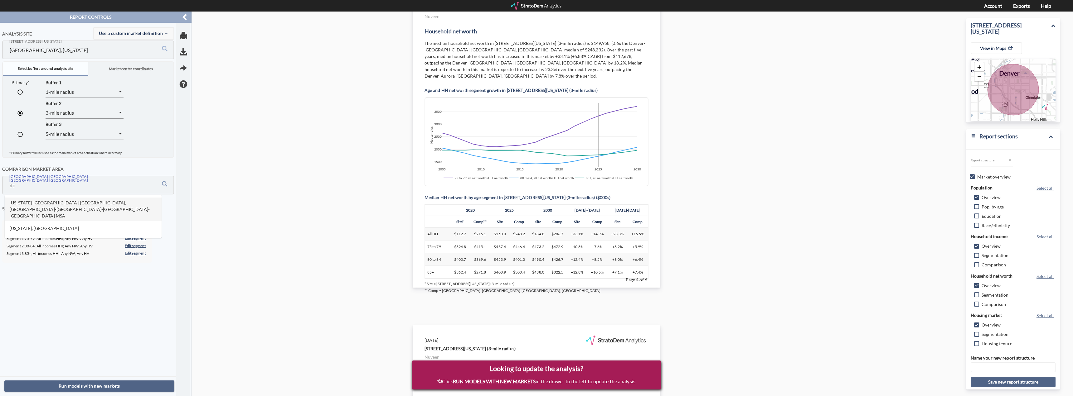
click at [51, 206] on li "Washington-Arlington-Alexandria, DC-VA-MD-WV MSA" at bounding box center [83, 209] width 157 height 23
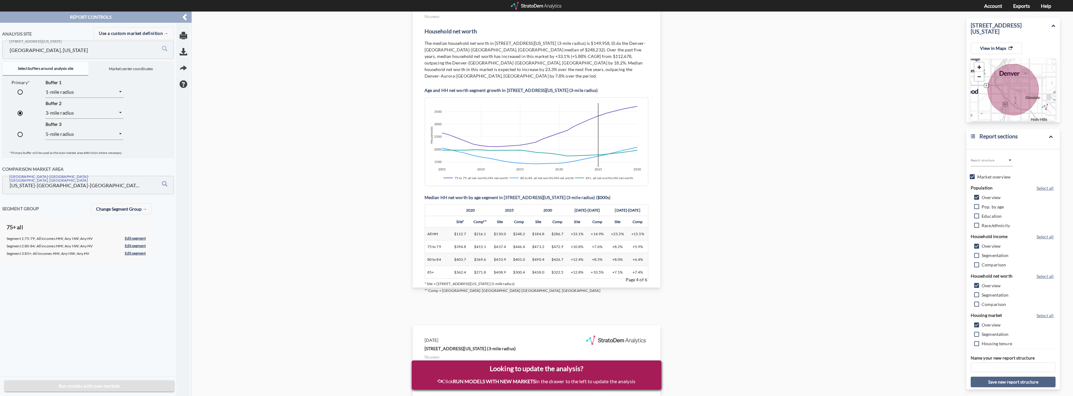
type input "Washington-Arlington-Alexandria, DC-VA-MD-WV MSA"
click at [129, 386] on span "Run models with new markets" at bounding box center [89, 387] width 160 height 8
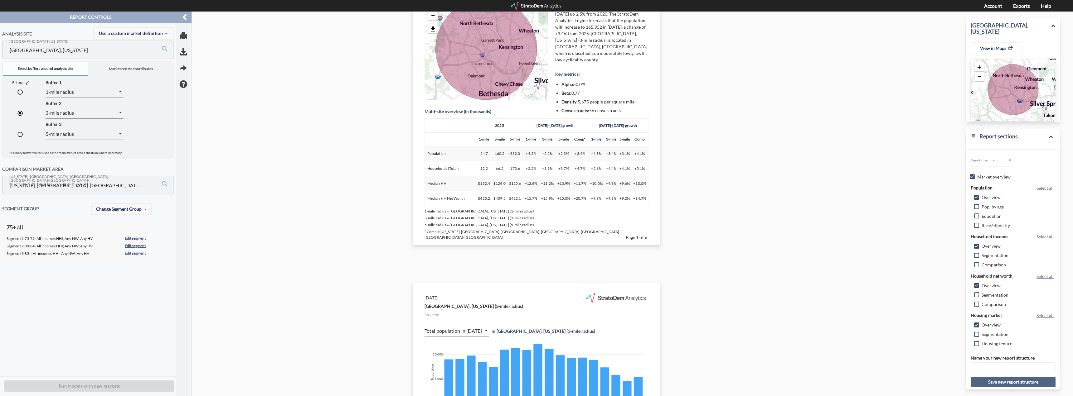
scroll to position [0, 0]
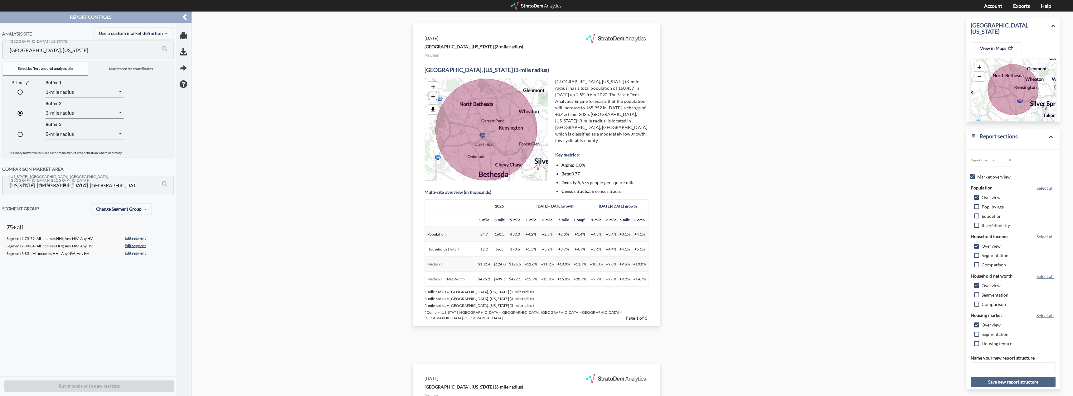
click at [431, 94] on link "−" at bounding box center [432, 95] width 9 height 9
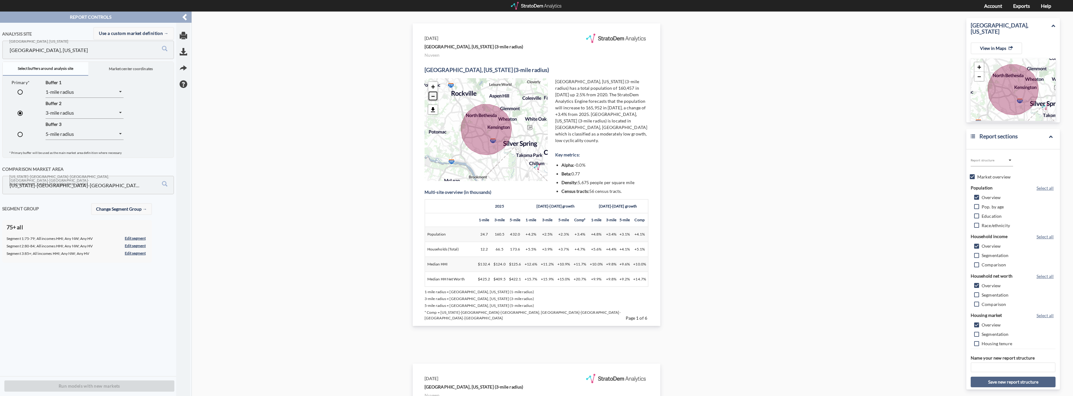
click at [431, 96] on link "−" at bounding box center [432, 95] width 9 height 9
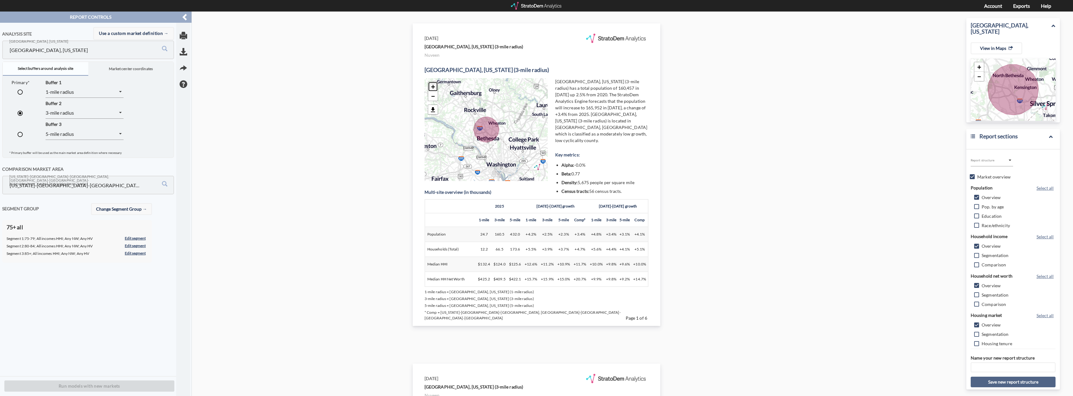
click at [430, 85] on link "+" at bounding box center [432, 86] width 9 height 9
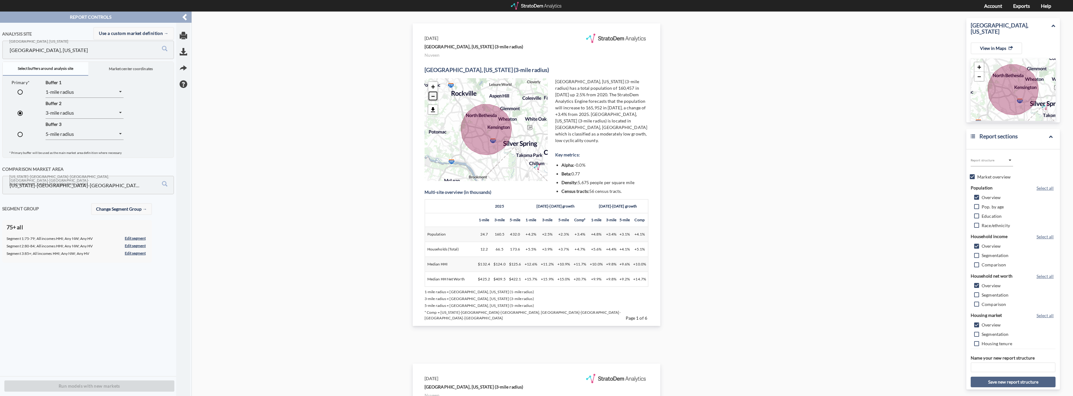
click at [430, 95] on link "−" at bounding box center [432, 95] width 9 height 9
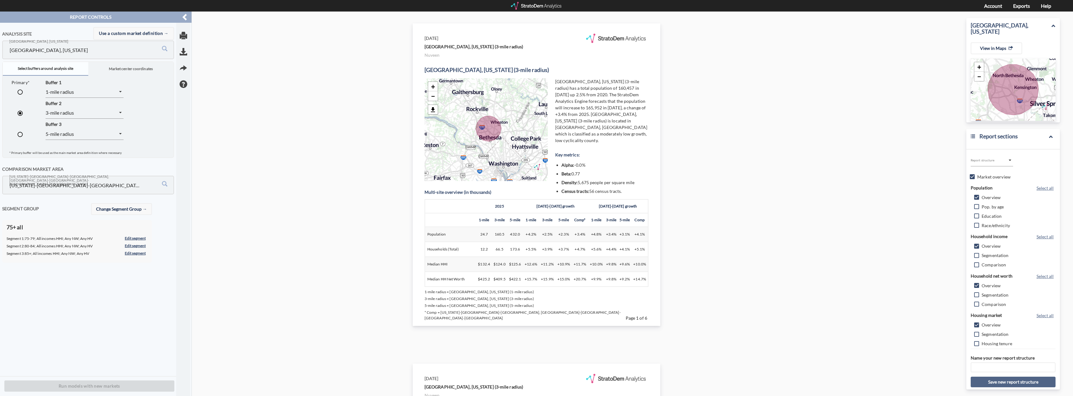
drag, startPoint x: 521, startPoint y: 131, endPoint x: 525, endPoint y: 130, distance: 3.3
click at [525, 130] on div "+ − © StratoDem Analytics, LLC. All rights reserved. Leaflet | OpenStreetMap Le…" at bounding box center [485, 129] width 123 height 103
click at [433, 88] on link "+" at bounding box center [432, 86] width 9 height 9
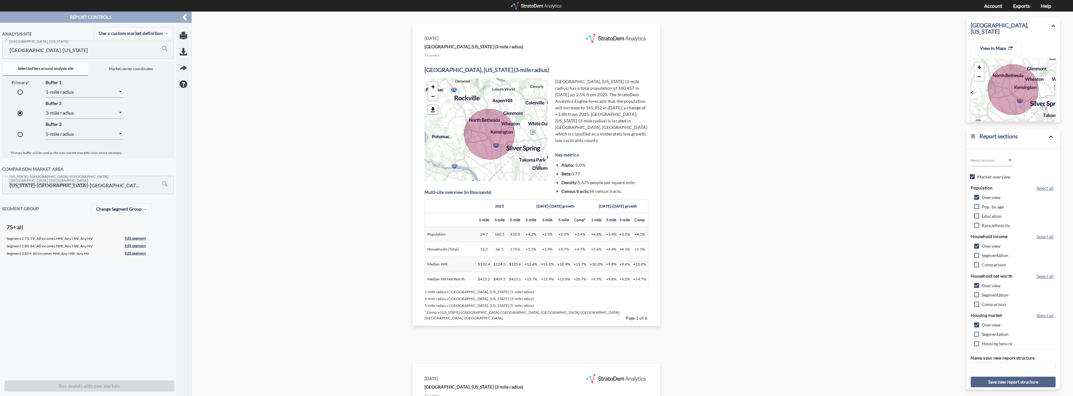
drag, startPoint x: 518, startPoint y: 108, endPoint x: 517, endPoint y: 115, distance: 6.7
click at [517, 115] on div "+ − © StratoDem Analytics, LLC. All rights reserved. Leaflet | OpenStreetMap Le…" at bounding box center [485, 129] width 123 height 103
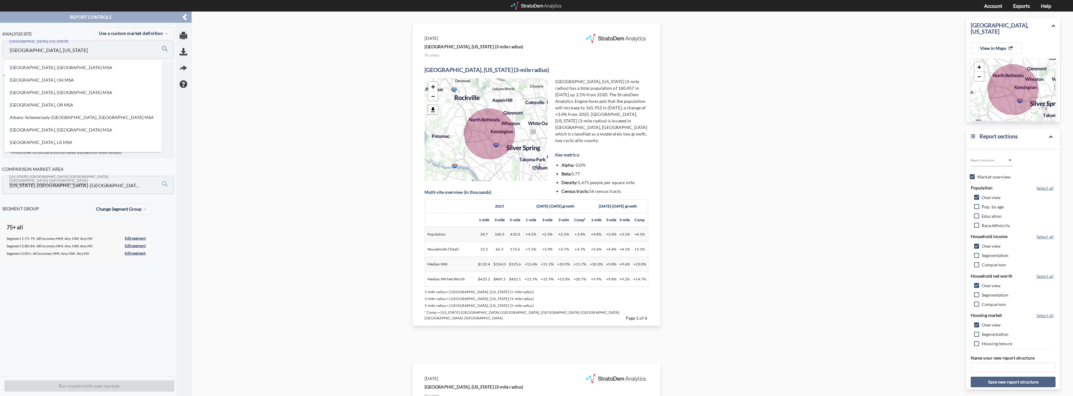
click at [58, 45] on input "Strathmore Hall St, Rockville, Maryland" at bounding box center [75, 50] width 134 height 12
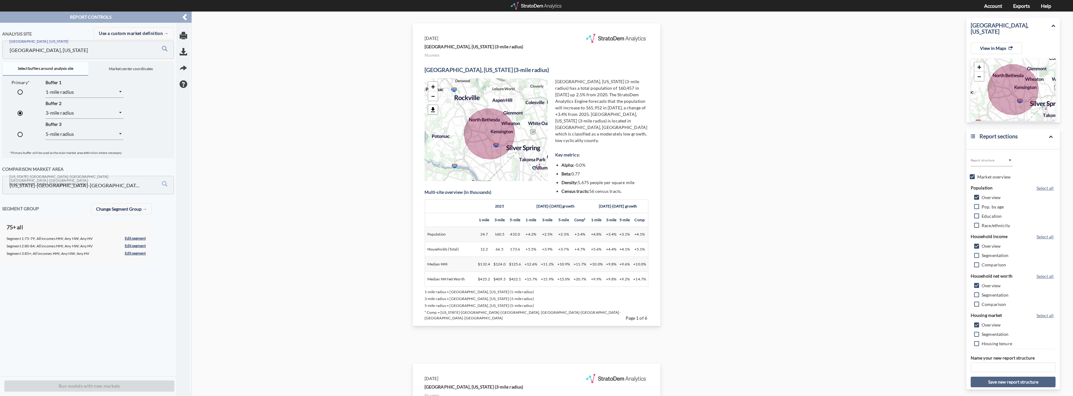
paste input "901 E 1st Ave, Denver, CO 80218"
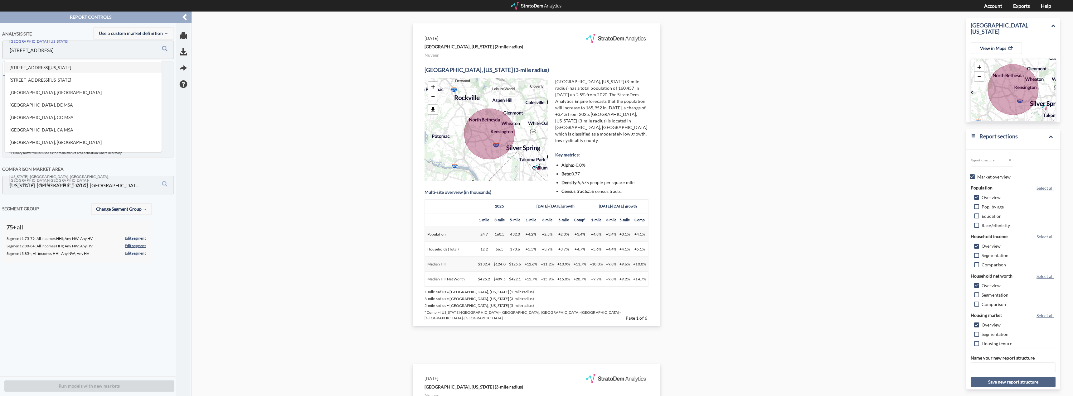
click at [83, 67] on li "901 E 1st Ave, Denver, Colorado" at bounding box center [83, 67] width 157 height 10
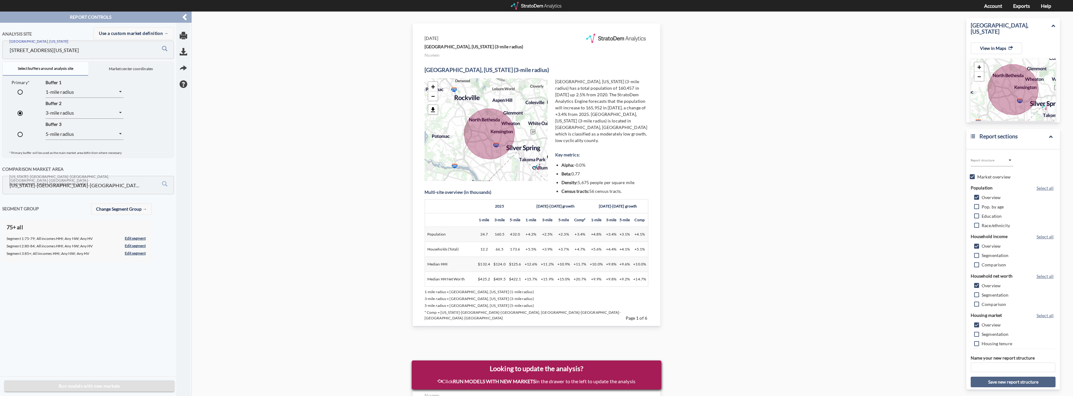
type input "901 E 1st Ave, Denver, Colorado"
click at [102, 381] on button "Run models with new markets" at bounding box center [89, 387] width 170 height 12
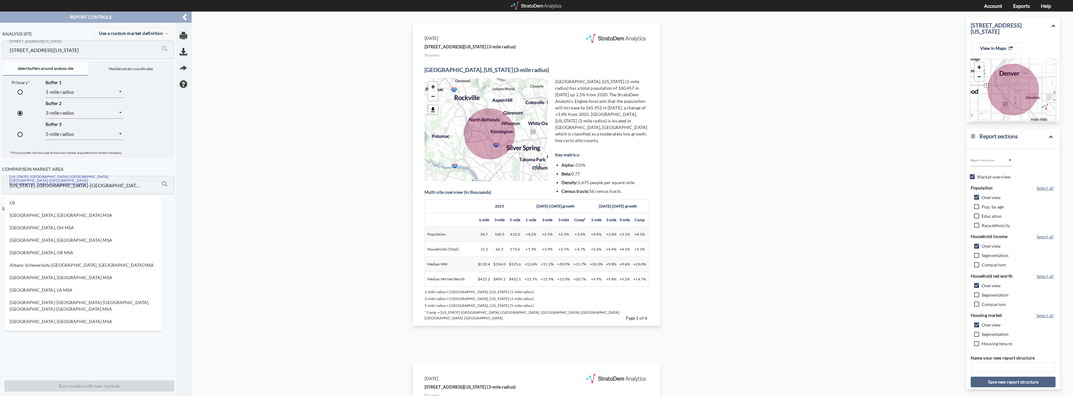
click at [134, 185] on input "Washington-Arlington-Alexandria, DC-VA-MD-WV MSA" at bounding box center [75, 185] width 134 height 12
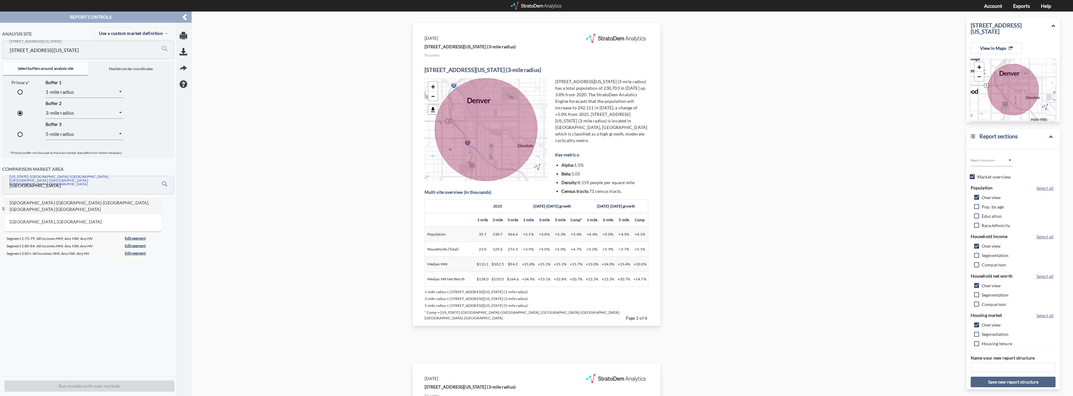
click at [115, 200] on li "Denver-Aurora-Lakewood, CO MSA" at bounding box center [83, 206] width 157 height 17
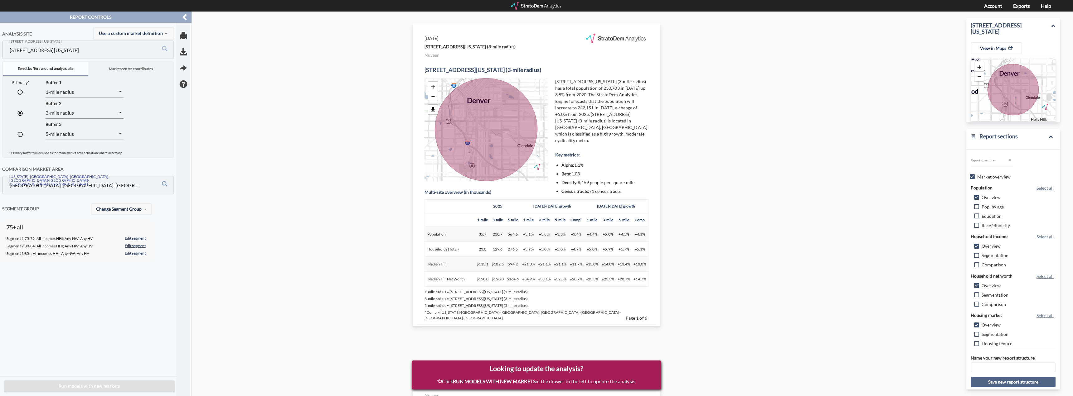
type input "Denver-Aurora-Lakewood, CO MSA"
click at [144, 384] on span "Run models with new markets" at bounding box center [89, 387] width 160 height 8
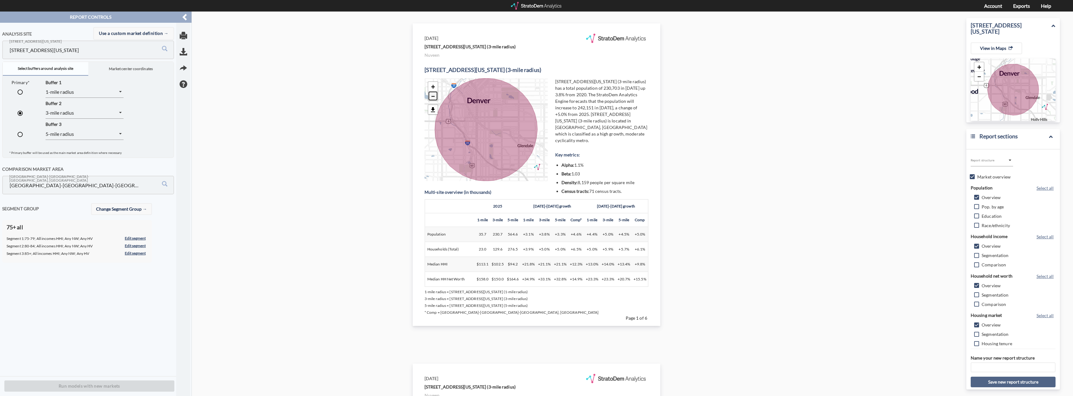
click at [428, 100] on link "−" at bounding box center [432, 95] width 9 height 9
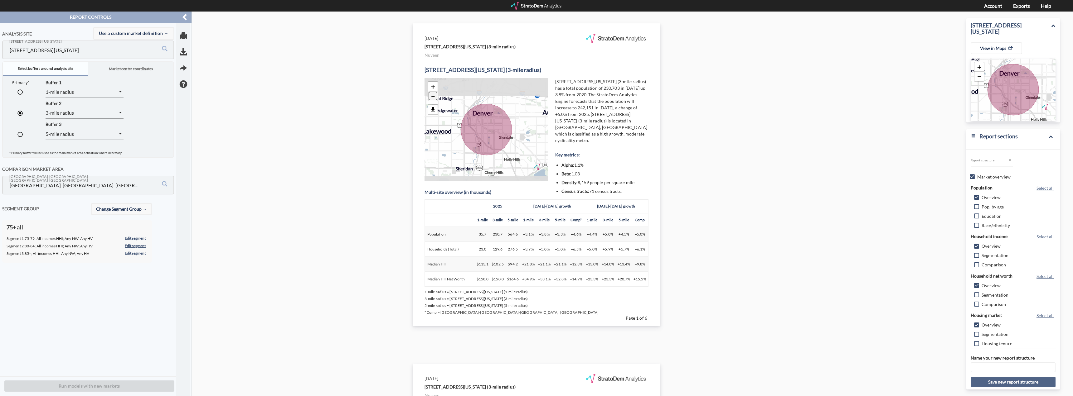
click at [429, 99] on link "−" at bounding box center [432, 95] width 9 height 9
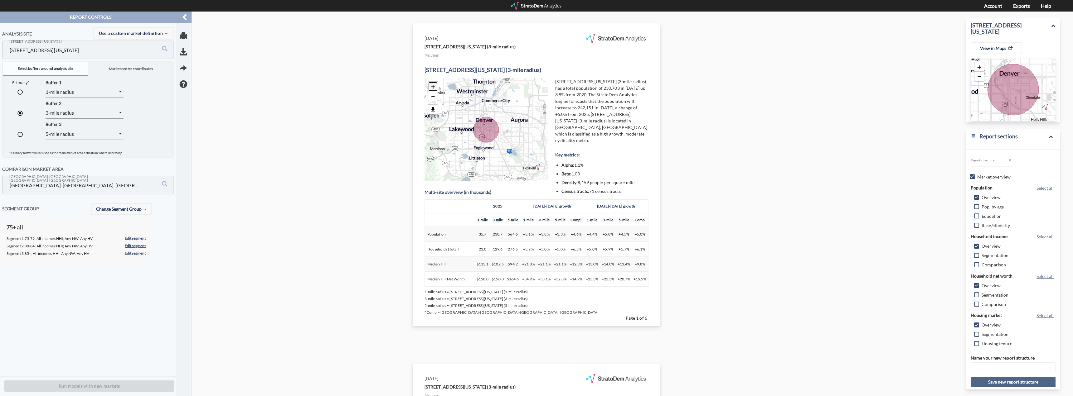
click at [433, 88] on link "+" at bounding box center [432, 86] width 9 height 9
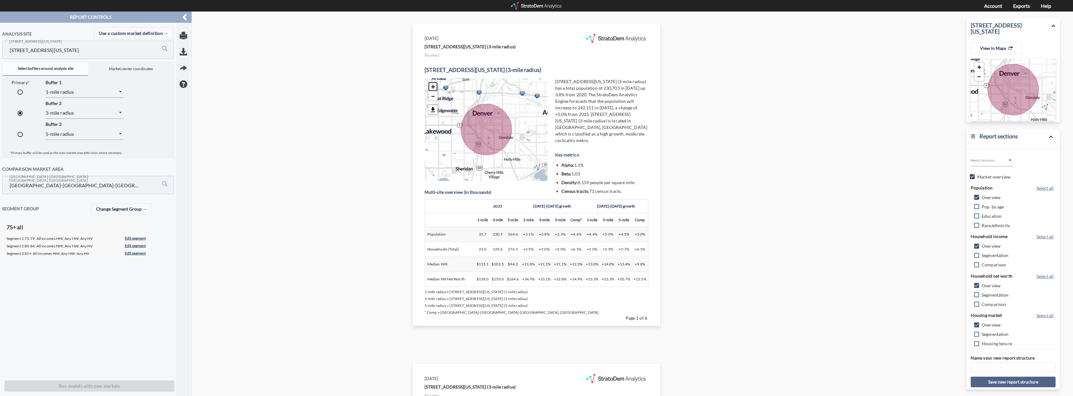
click at [431, 85] on link "+" at bounding box center [432, 86] width 9 height 9
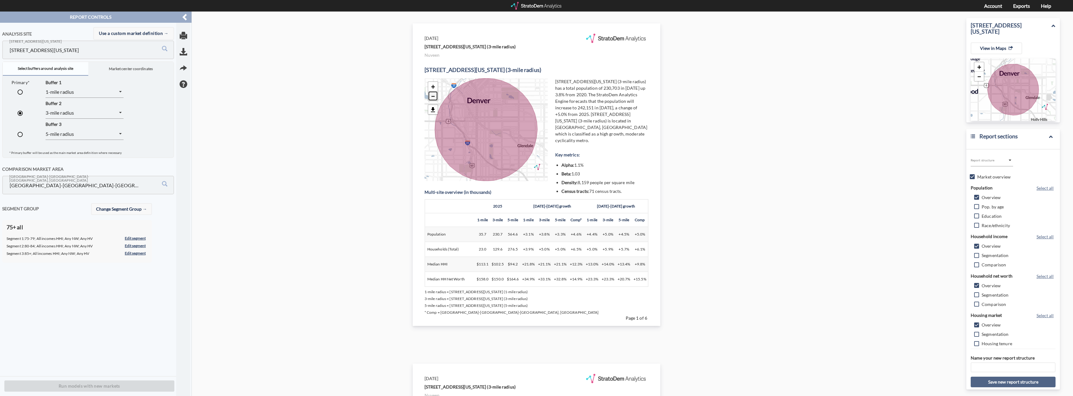
click at [433, 97] on link "−" at bounding box center [432, 95] width 9 height 9
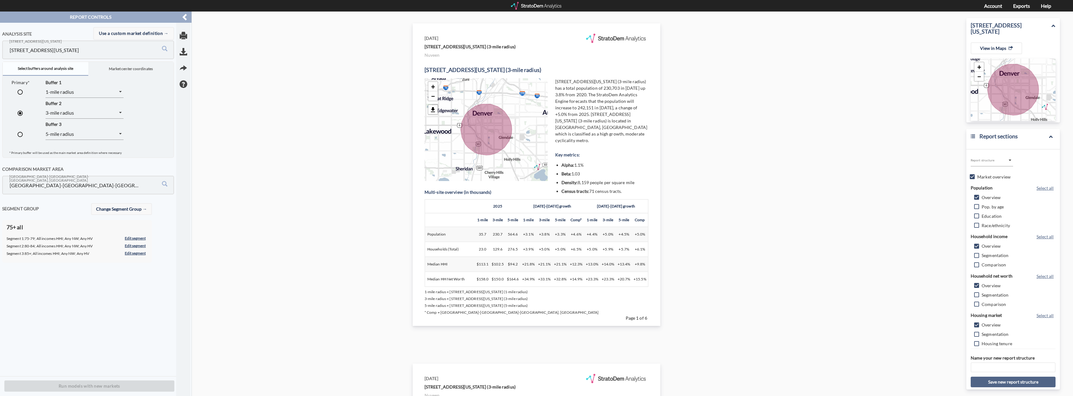
click at [45, 338] on div "Analysis site Use a custom market definition → 901 E 1st Ave, Denver, Colorado …" at bounding box center [90, 200] width 176 height 354
click at [48, 54] on input "901 E 1st Ave, Denver, Colorado" at bounding box center [75, 50] width 134 height 12
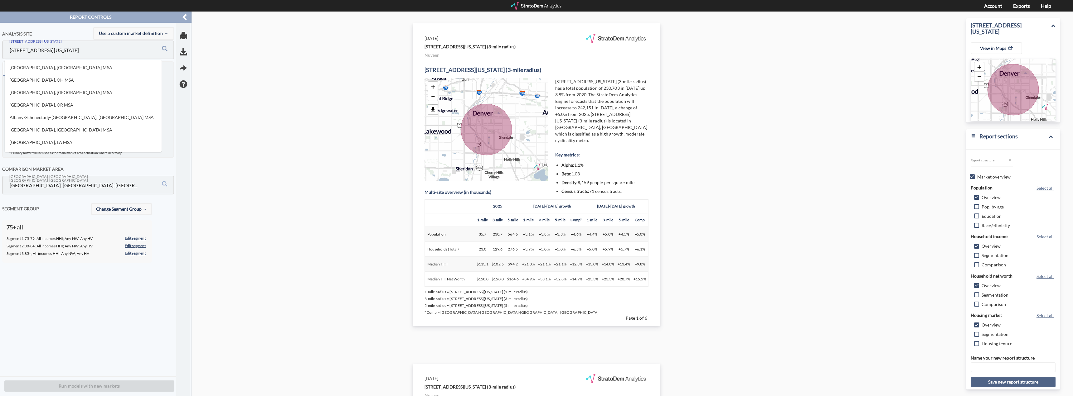
click at [48, 54] on input "901 E 1st Ave, Denver, Colorado" at bounding box center [75, 50] width 134 height 12
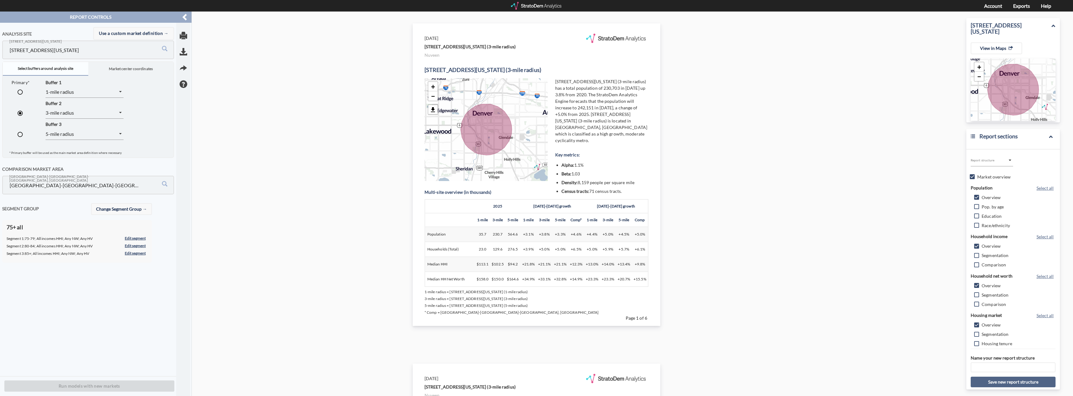
click at [89, 290] on div "Analysis site Use a custom market definition → 901 E 1st Ave, Denver, Colorado …" at bounding box center [90, 200] width 176 height 354
click at [573, 7] on link "Exports" at bounding box center [1021, 6] width 17 height 6
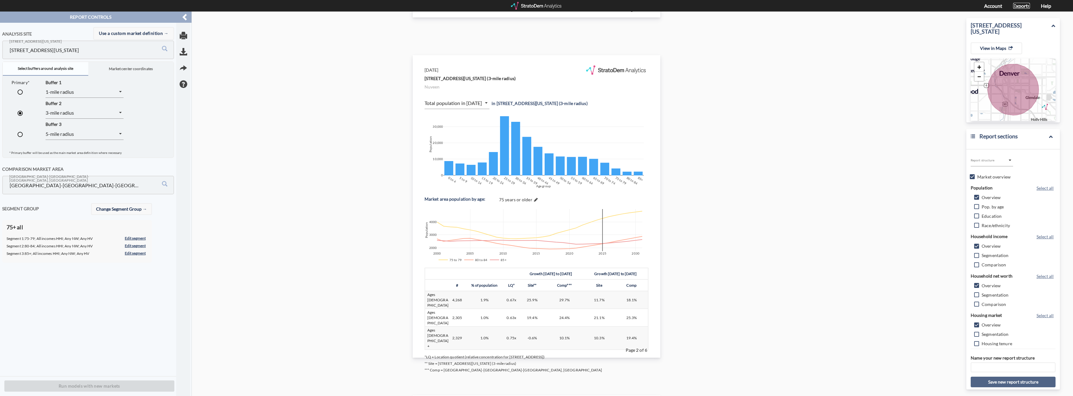
scroll to position [343, 0]
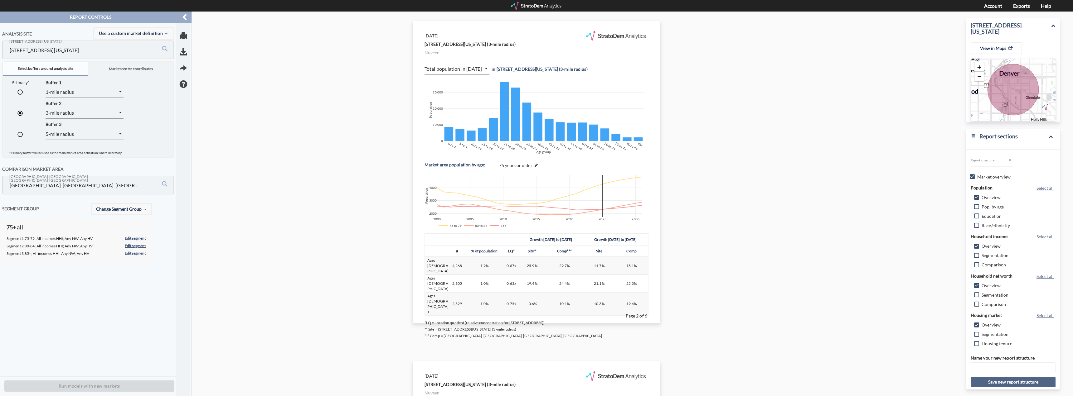
drag, startPoint x: 616, startPoint y: 204, endPoint x: 312, endPoint y: 210, distance: 304.1
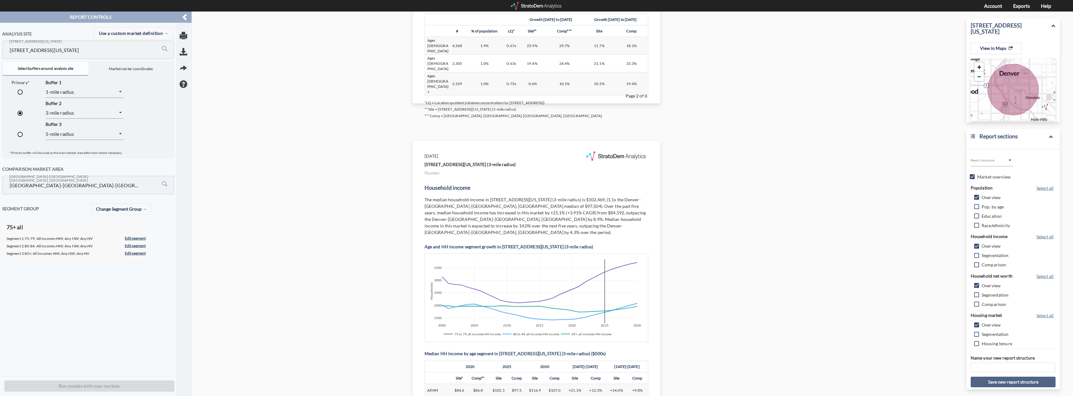
scroll to position [655, 0]
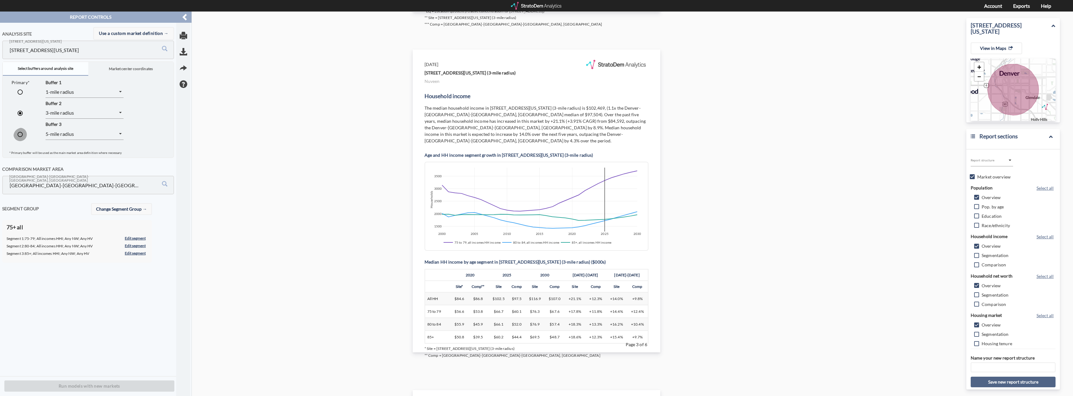
click at [18, 134] on input "radio" at bounding box center [19, 135] width 13 height 13
radio input "true"
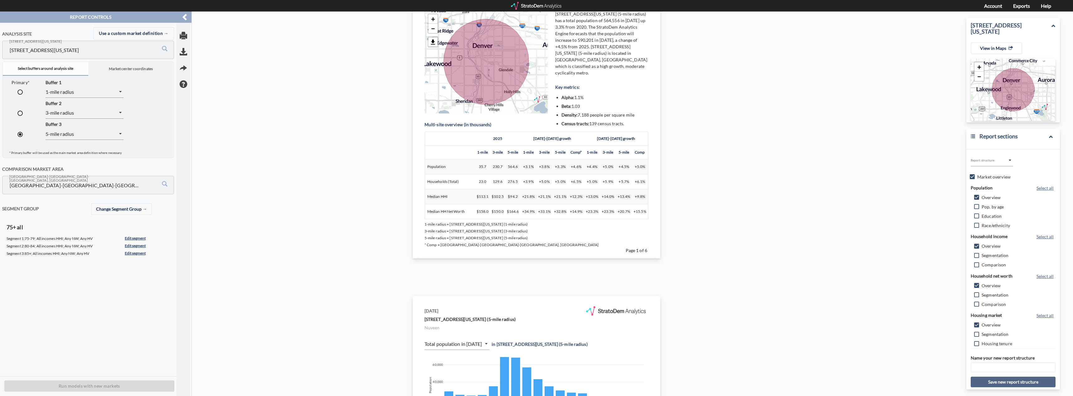
scroll to position [0, 0]
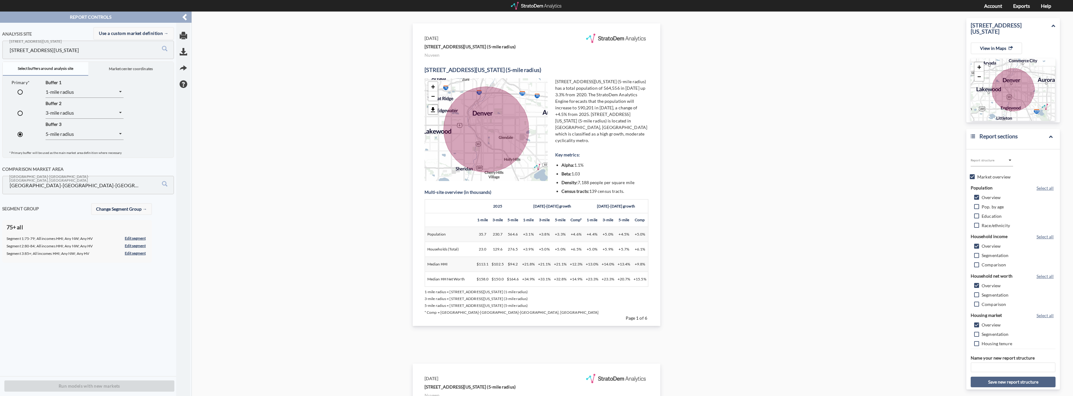
click at [17, 110] on input "radio" at bounding box center [19, 114] width 13 height 13
radio input "true"
radio input "false"
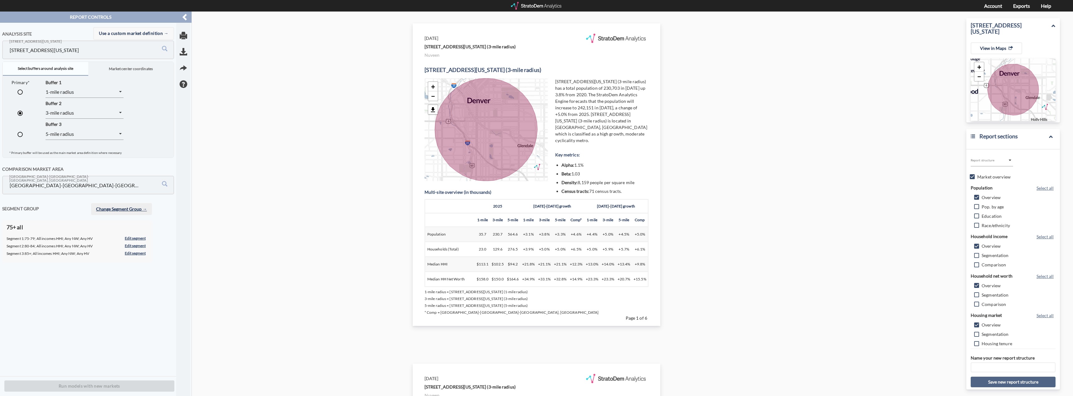
click at [131, 212] on button "Change Segment Group" at bounding box center [121, 209] width 61 height 12
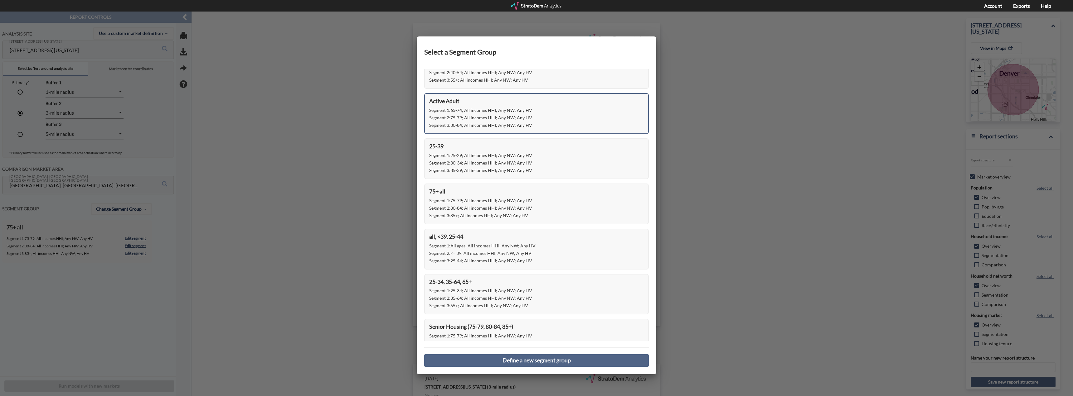
scroll to position [148, 0]
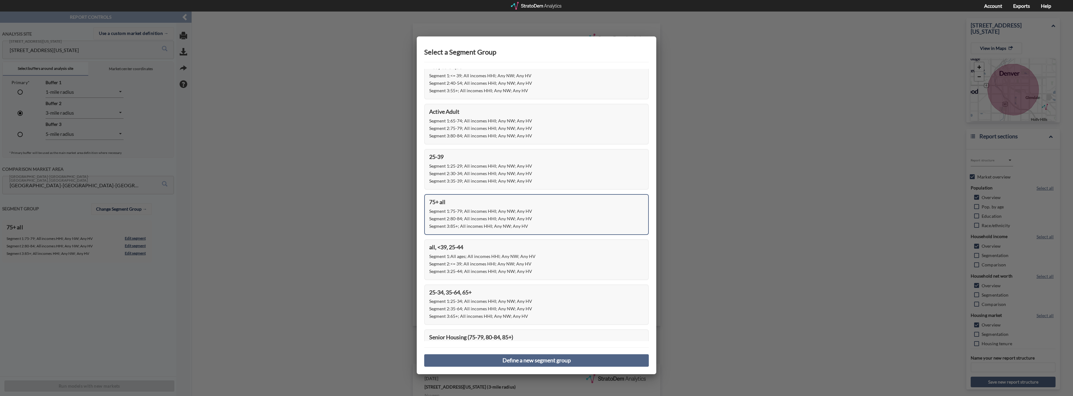
click at [573, 223] on div "Segment 3 : 85+; All incomes HHI; Any NW; Any HV" at bounding box center [536, 226] width 215 height 7
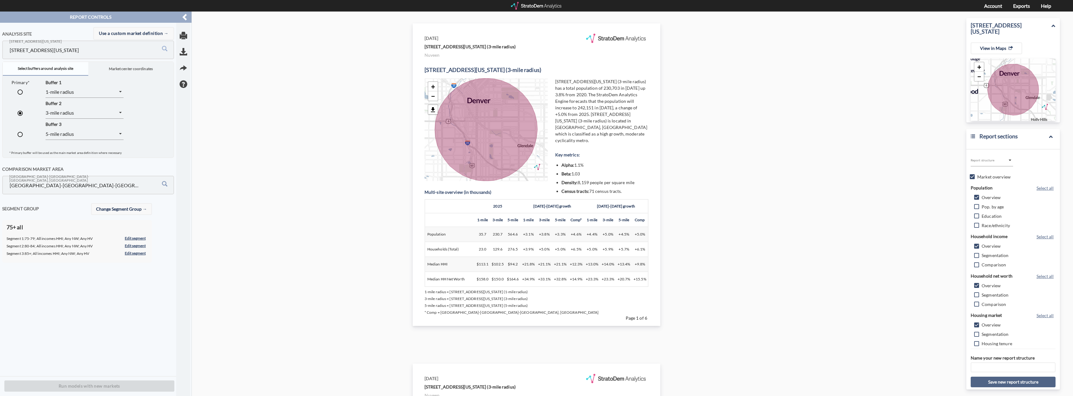
click at [98, 187] on input "Denver-Aurora-Lakewood, CO MSA" at bounding box center [75, 185] width 134 height 12
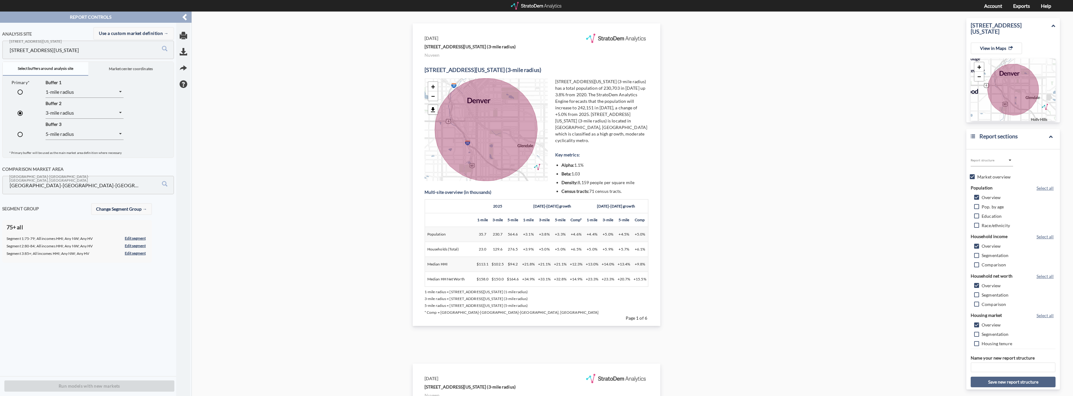
click at [118, 349] on div "Analysis site Use a custom market definition → 901 E 1st Ave, Denver, Colorado …" at bounding box center [90, 200] width 176 height 354
click at [131, 205] on button "Change Segment Group" at bounding box center [121, 209] width 61 height 12
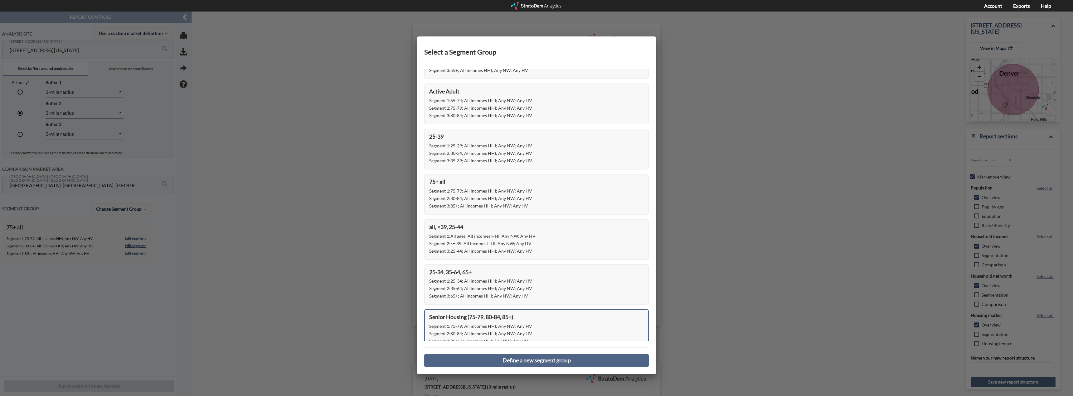
scroll to position [179, 0]
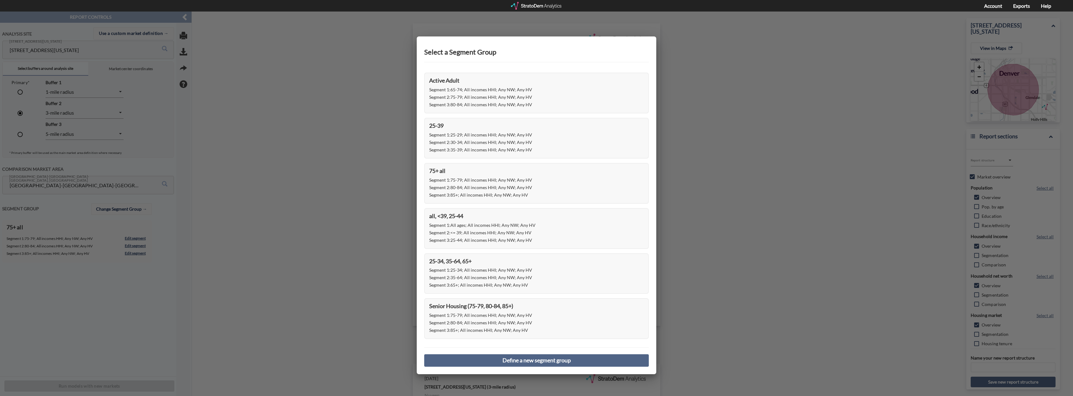
click at [573, 280] on div at bounding box center [536, 204] width 1073 height 385
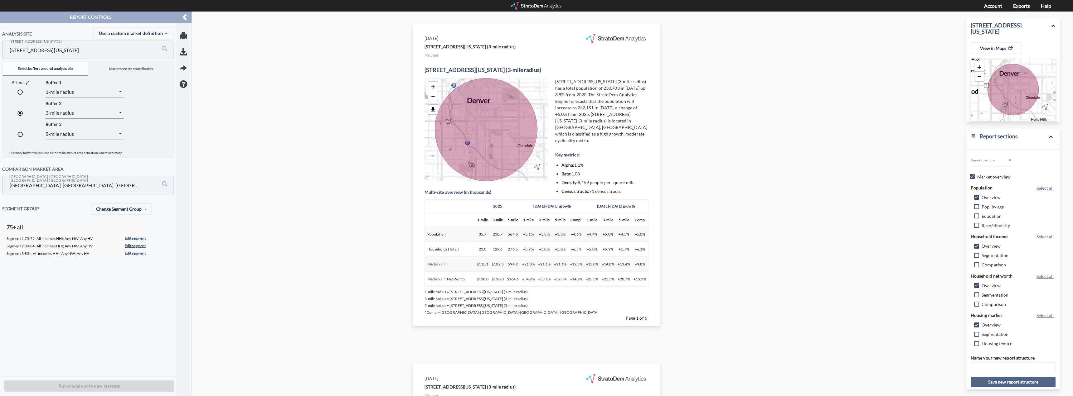
click at [545, 3] on div at bounding box center [536, 6] width 51 height 8
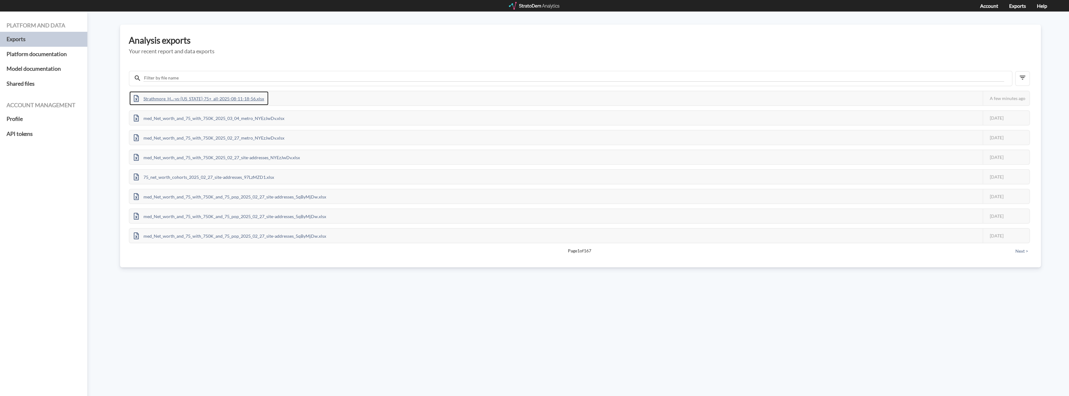
click at [192, 101] on div "Strathmore_H...-vs-Washington-75+_all-2025-08-11-18-56.xlsx" at bounding box center [198, 98] width 139 height 14
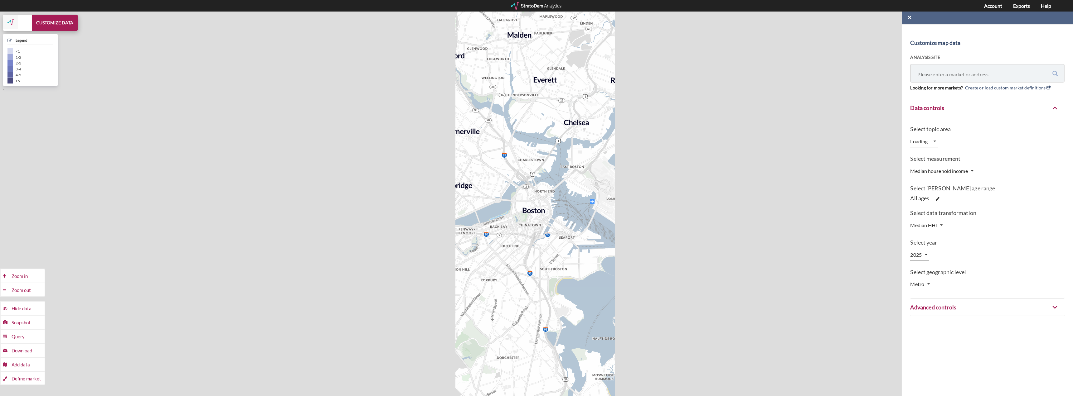
type input "GEOID11"
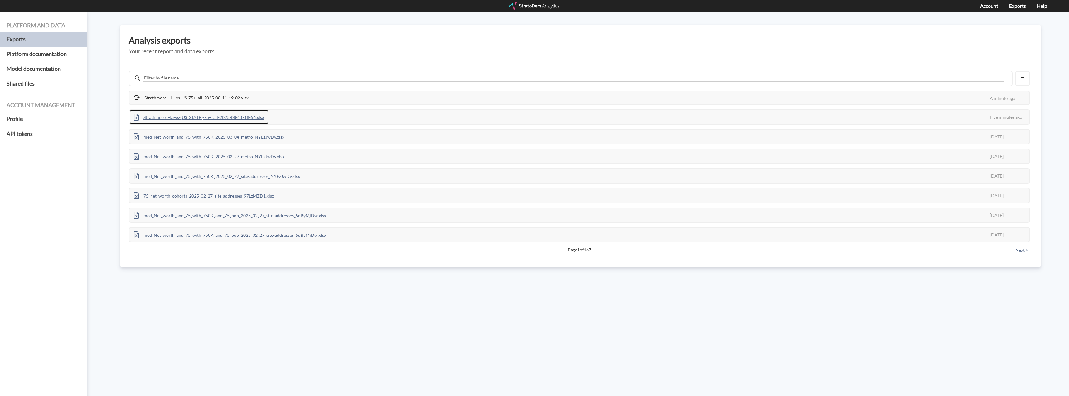
click at [207, 117] on div "Strathmore_H...-vs-Washington-75+_all-2025-08-11-18-56.xlsx" at bounding box center [198, 117] width 139 height 14
click at [201, 101] on div "Strathmore_H...-vs-US-75+_all-2025-08-11-19-02.xlsx" at bounding box center [190, 98] width 123 height 14
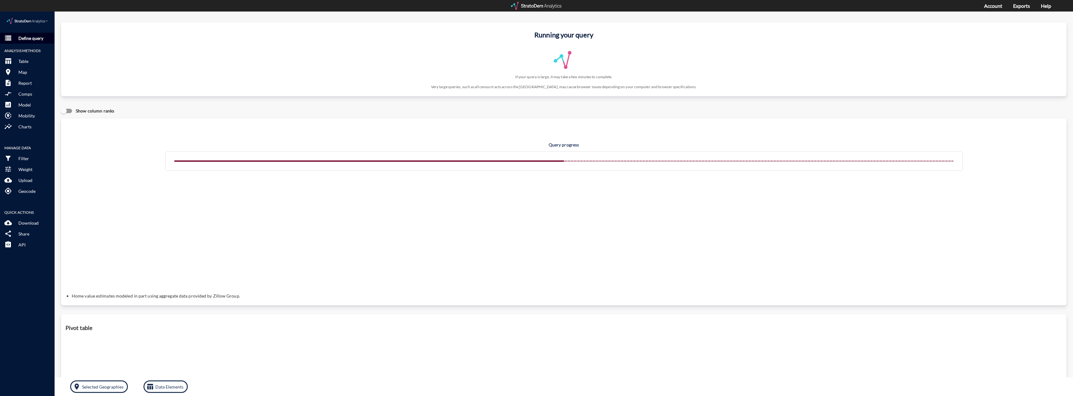
click p "Define query"
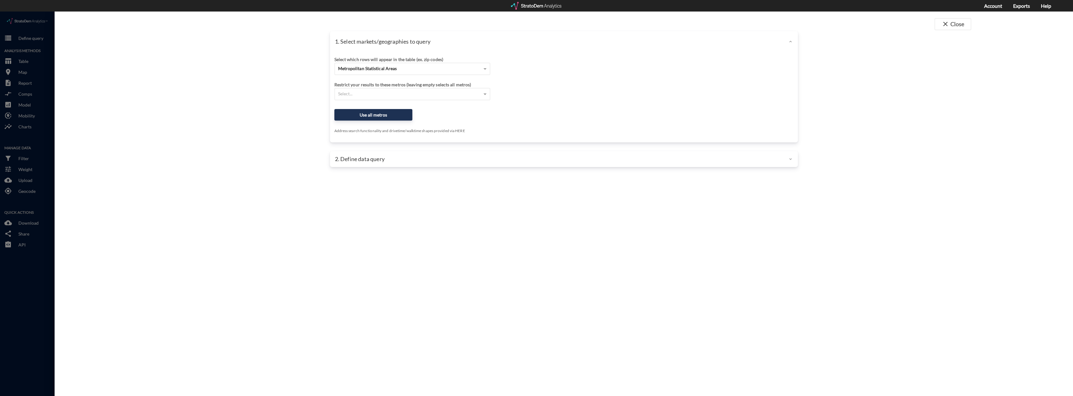
click div "Restrict your results to these metros (leaving empty selects all metros) Select…"
click span "Metropolitan Statistical Areas"
click div "Site addresses"
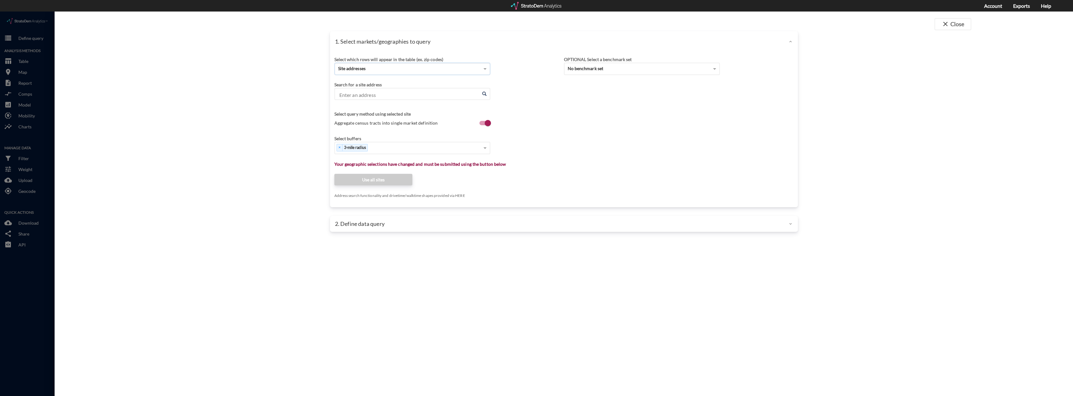
click body "/vantagepoint/us/-1 storage Define query Analysis Methods table_chart Table roo…"
click input "Enter an address"
click li "Strathmore Hall St, Rockville, Maryland"
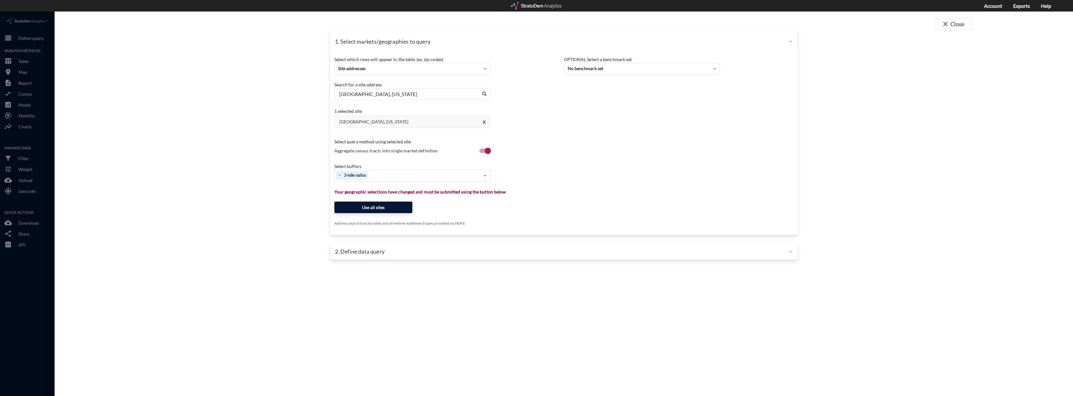
type input "Strathmore Hall St, Rockville, Maryland"
click button "Use all sites"
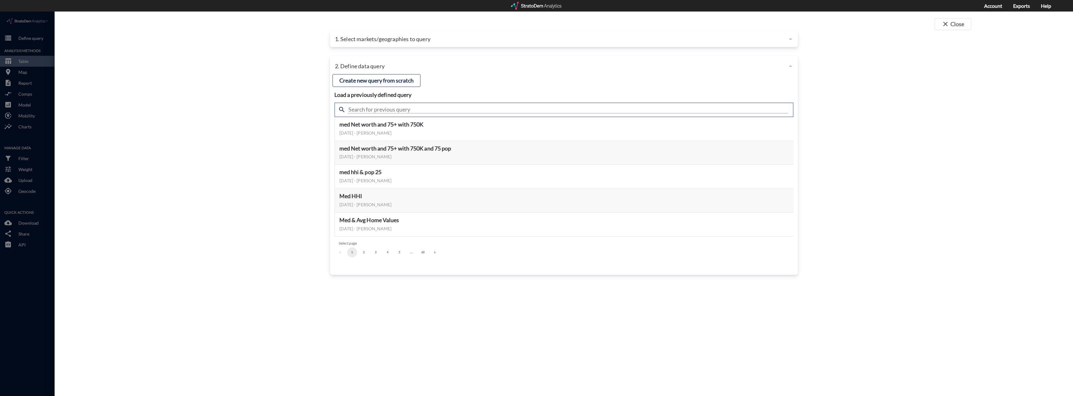
click input "text"
type input "75"
click button "Select this query"
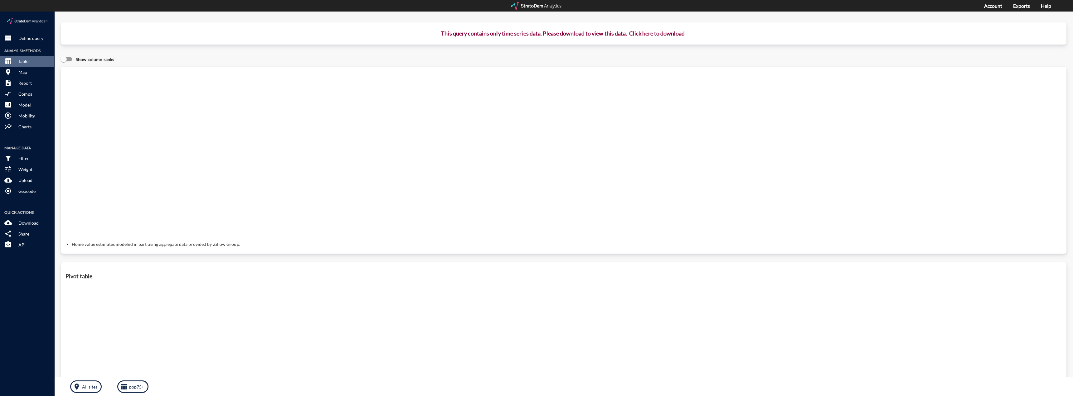
click button "Click here to download"
click link "Exports manager"
click p "This query contains only time series data. Please download to view this data. C…"
click p "Define query"
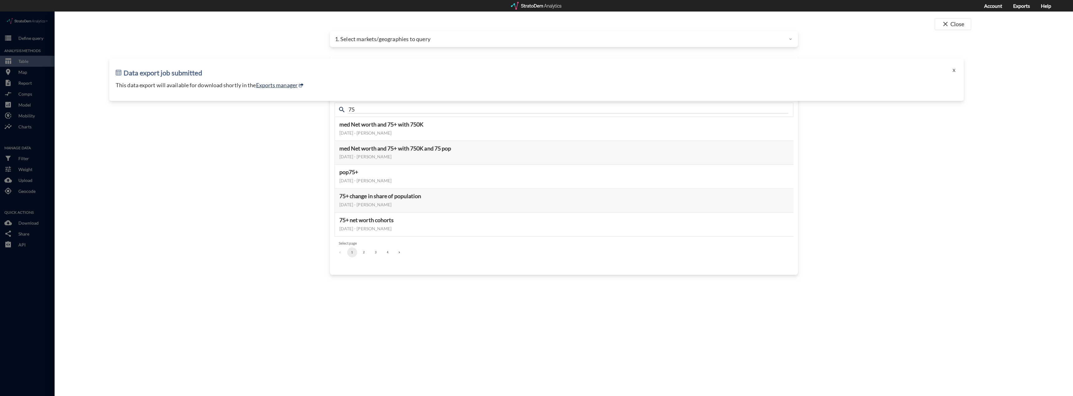
click div "close Close 1. Select markets/geographies to query Select which rows will appea…"
click div "1. Select markets/geographies to query"
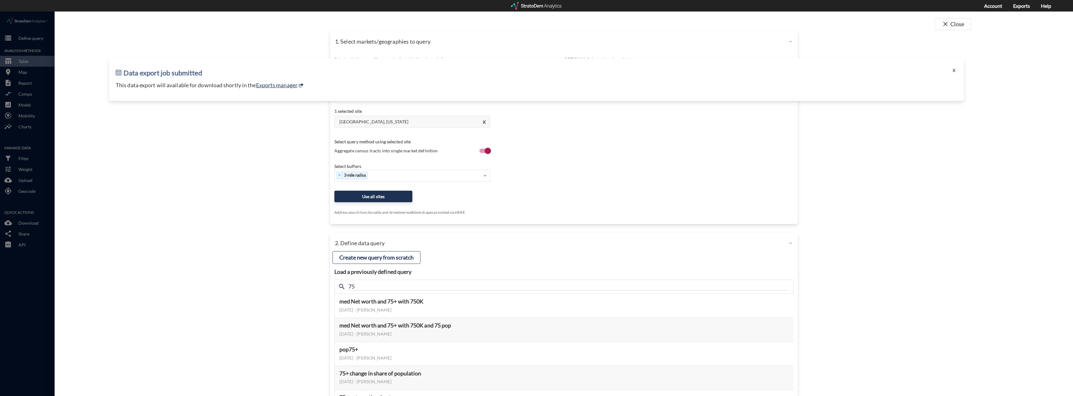
click button "X"
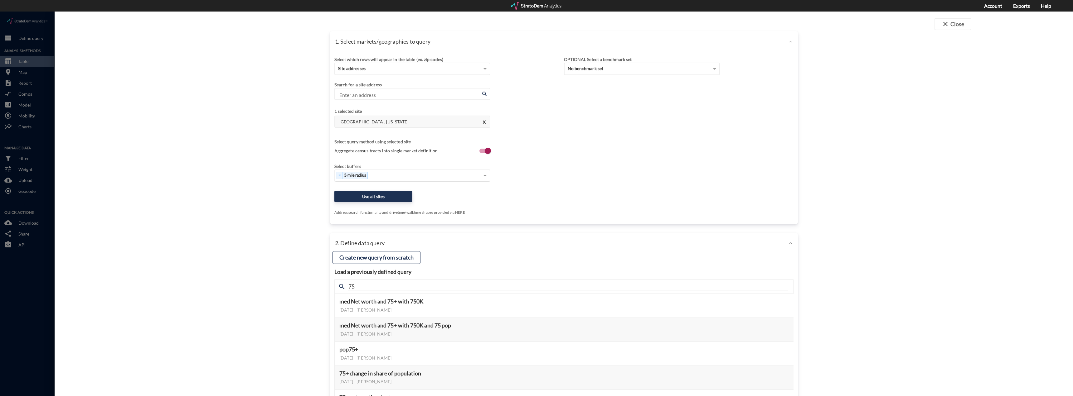
click div "× 3-mile radius"
click div "5-mile radius"
click div "Select which rows will appear in the table (ex. zip codes) Site addresses Selec…"
click button "Use all sites"
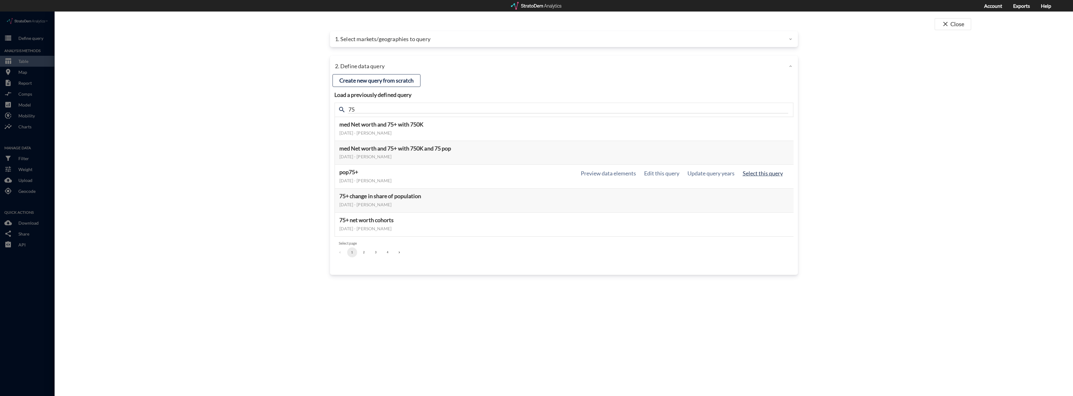
click button "Select this query"
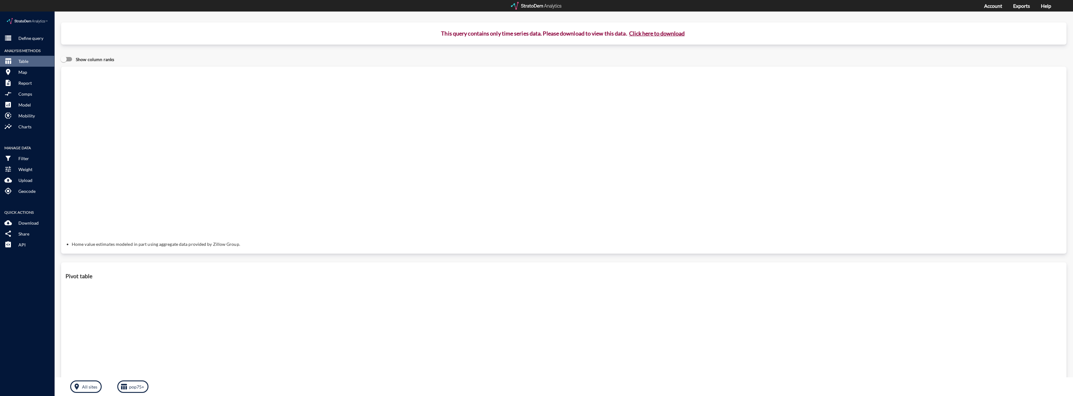
click button "Click here to download"
click link "Exports manager"
click button "storage Define query"
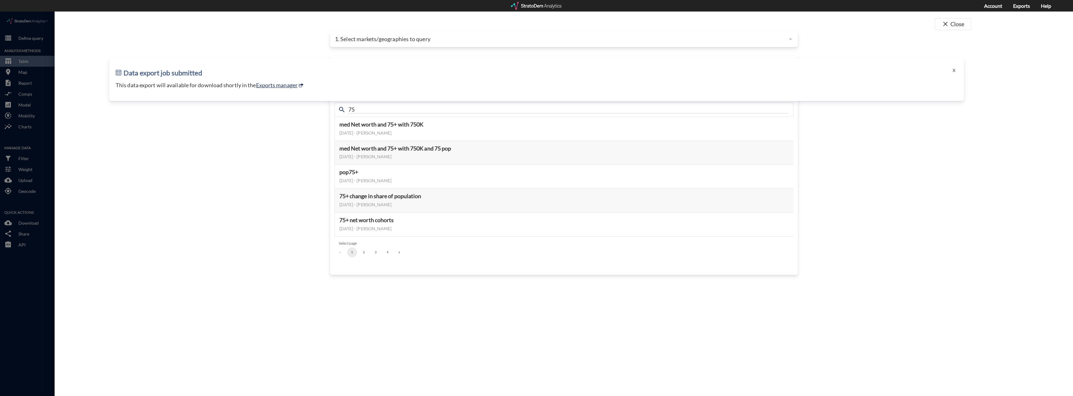
click div "close Close 1. Select markets/geographies to query Select which rows will appea…"
click div "1. Select markets/geographies to query"
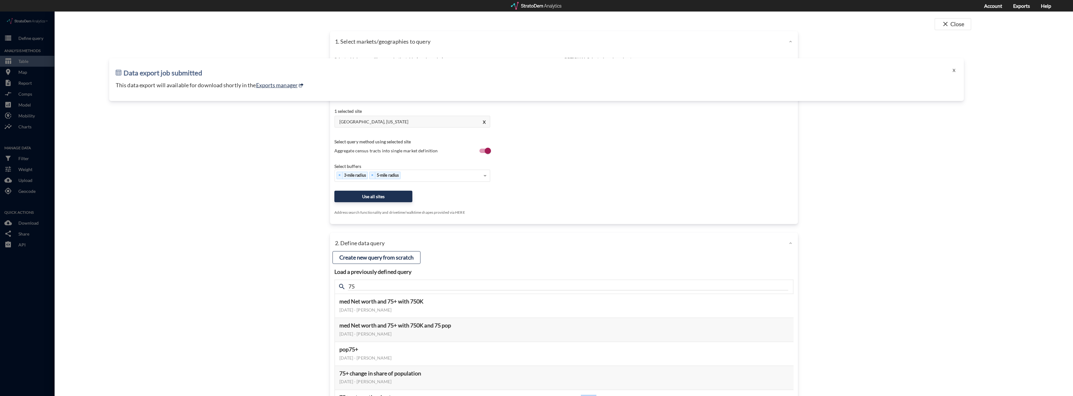
scroll to position [30, 0]
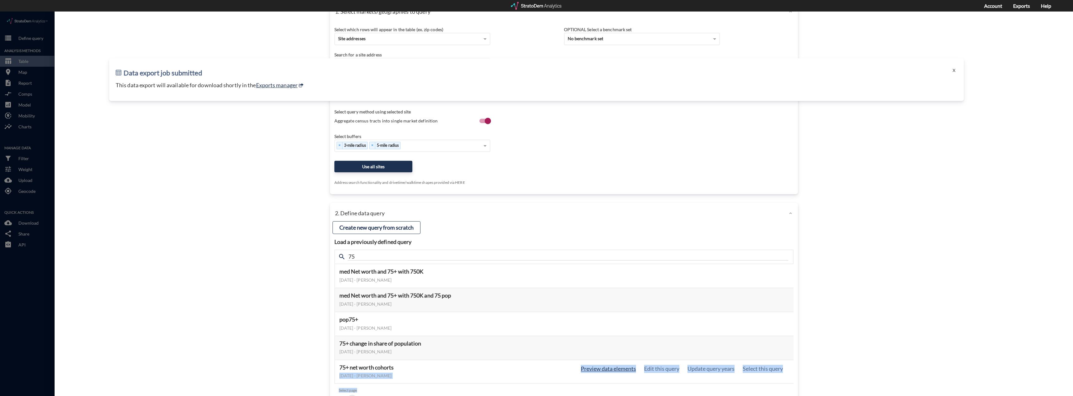
click div "Load a previously defined query Create new query from scratch search 75 med Net…"
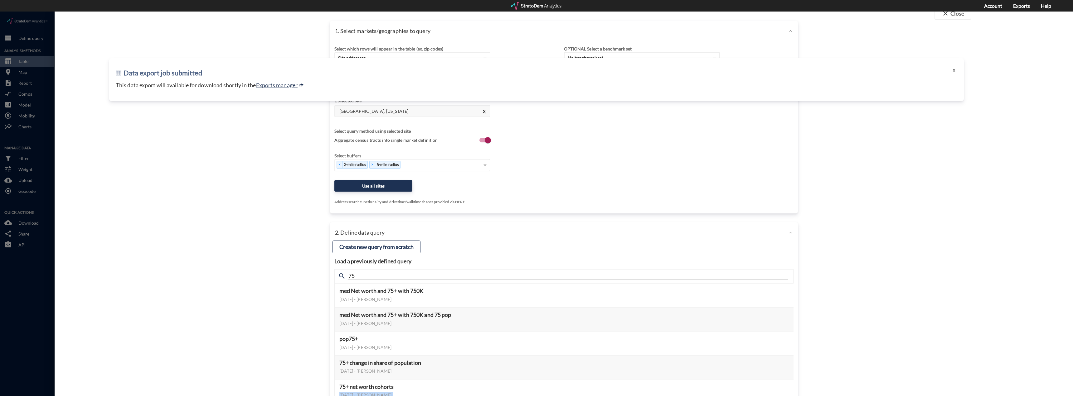
scroll to position [0, 0]
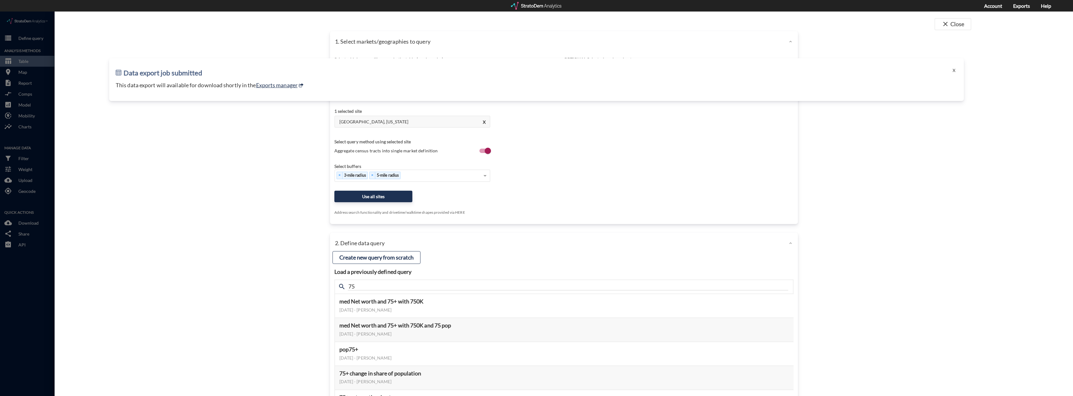
drag, startPoint x: 603, startPoint y: 132, endPoint x: 585, endPoint y: 127, distance: 18.8
click div "Select which rows will appear in the table (ex. zip codes) Site addresses Selec…"
click button "X"
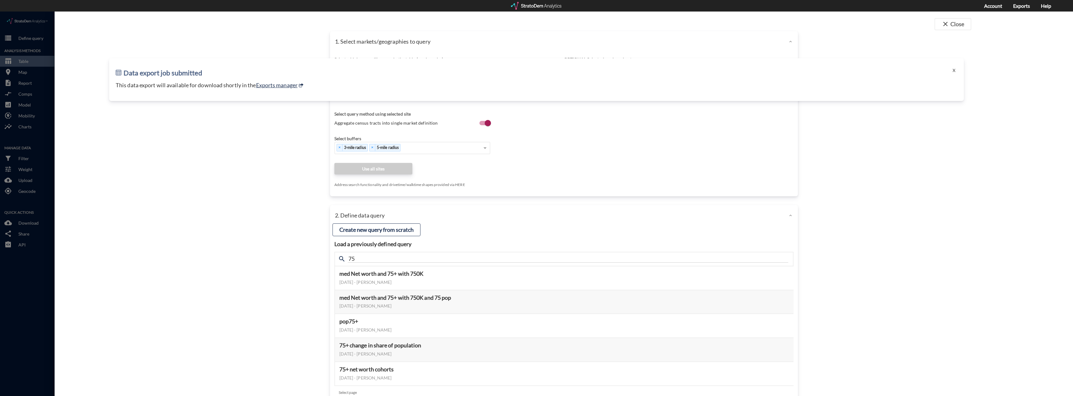
drag, startPoint x: 439, startPoint y: 94, endPoint x: 438, endPoint y: 88, distance: 6.0
click div "Select query method using selected site Aggregate census tracts into single mar…"
drag, startPoint x: 438, startPoint y: 87, endPoint x: 889, endPoint y: 76, distance: 450.7
click div "Data export job submitted X This data export will available for download shortl…"
drag, startPoint x: 955, startPoint y: 58, endPoint x: 769, endPoint y: 64, distance: 185.6
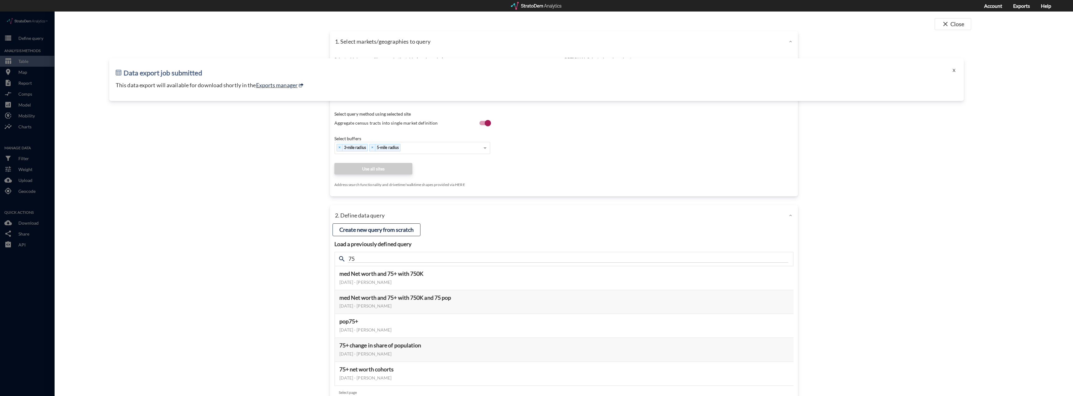
click button "X"
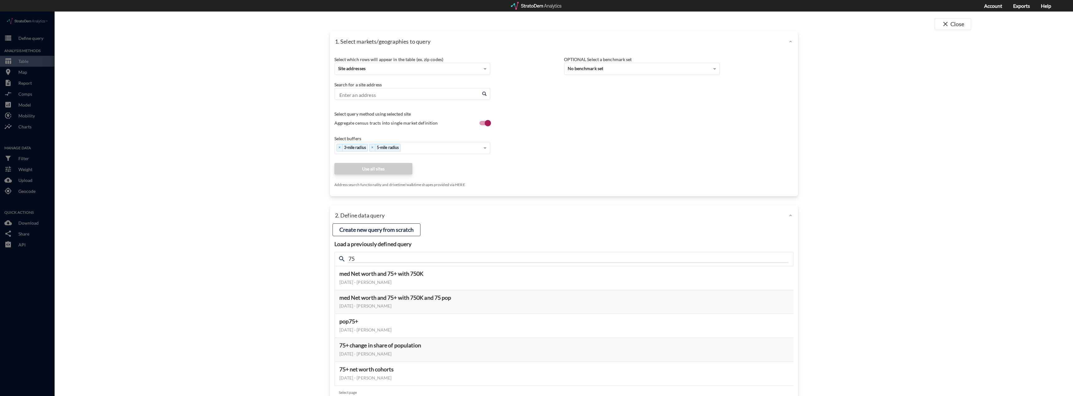
click input "Enter an address"
paste input "901 E 1st Ave, Denver, Colorado"
click li "901 E 1st Ave, Denver, Colorado"
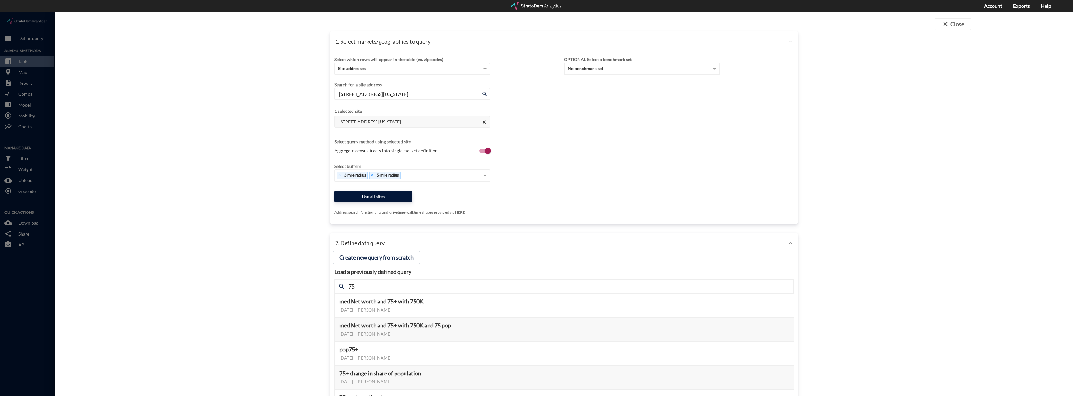
type input "901 E 1st Ave, Denver, Colorado"
click button "Use all sites"
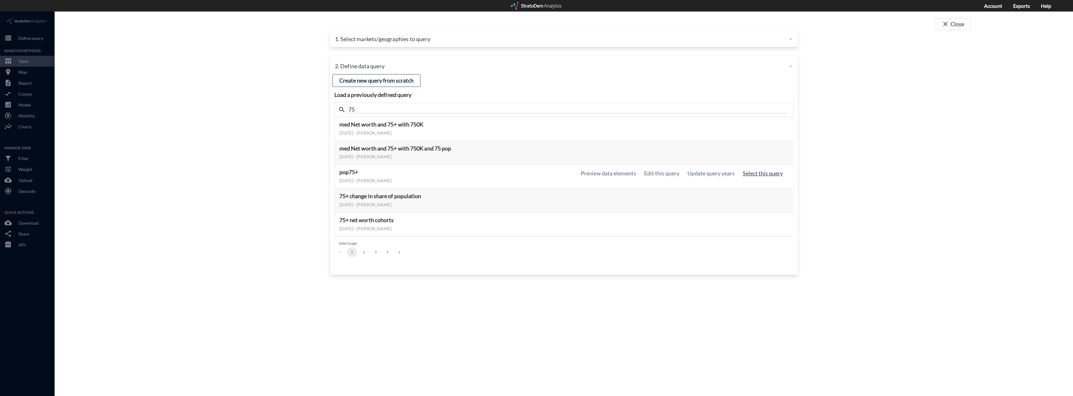
click button "Select this query"
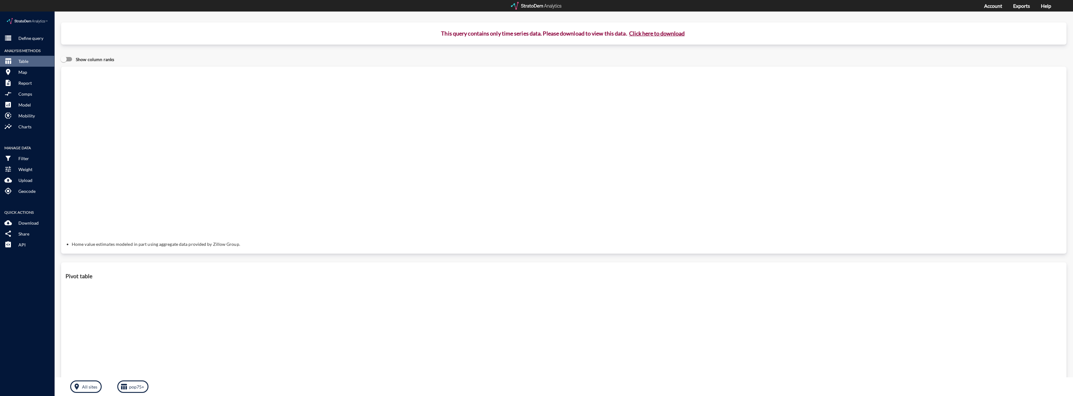
click button "Click here to download"
click button "X"
click button "Click here to download"
click link "Exports manager"
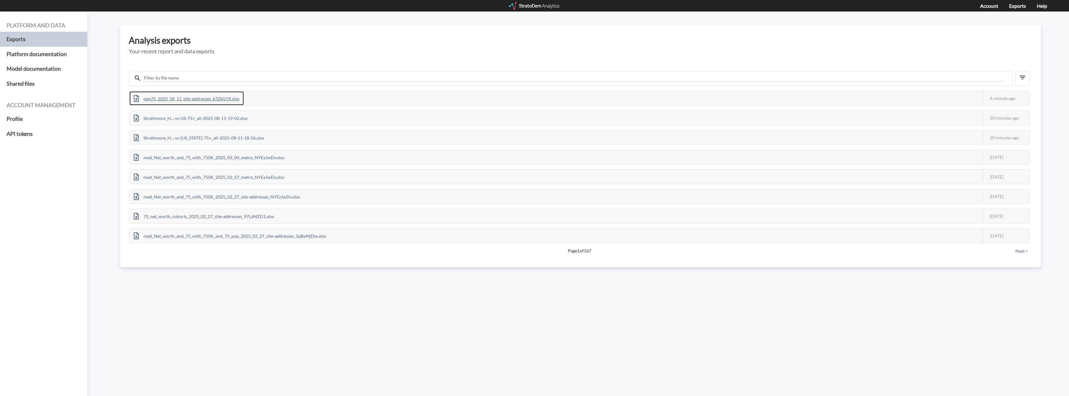
click at [215, 103] on div "pop75_2025_08_11_site-addresses_k7ZkjLYX.xlsx" at bounding box center [186, 98] width 114 height 14
click at [200, 100] on div "pop75_2025_08_11_site-addresses_k7ZkjLYX.xlsx" at bounding box center [186, 98] width 114 height 14
click at [224, 96] on div "pop75_2025_08_11_site-addresses_k7ZkjLYX.xlsx" at bounding box center [186, 98] width 114 height 14
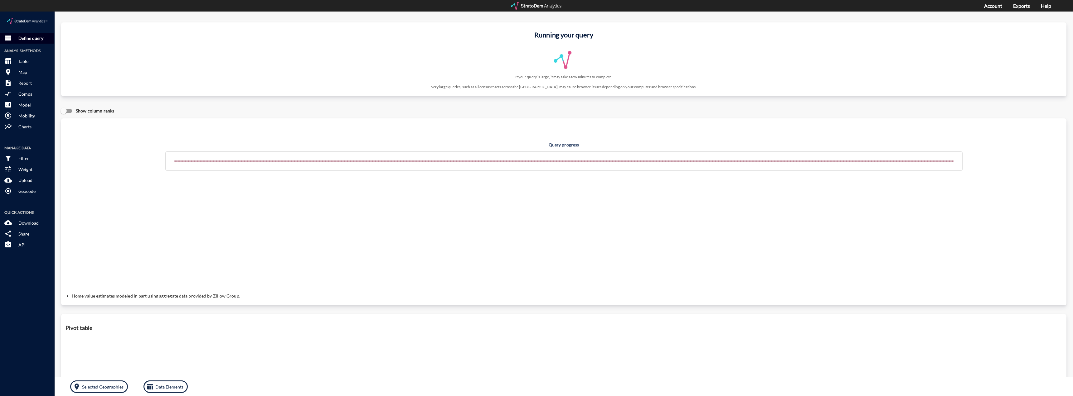
click p "Define query"
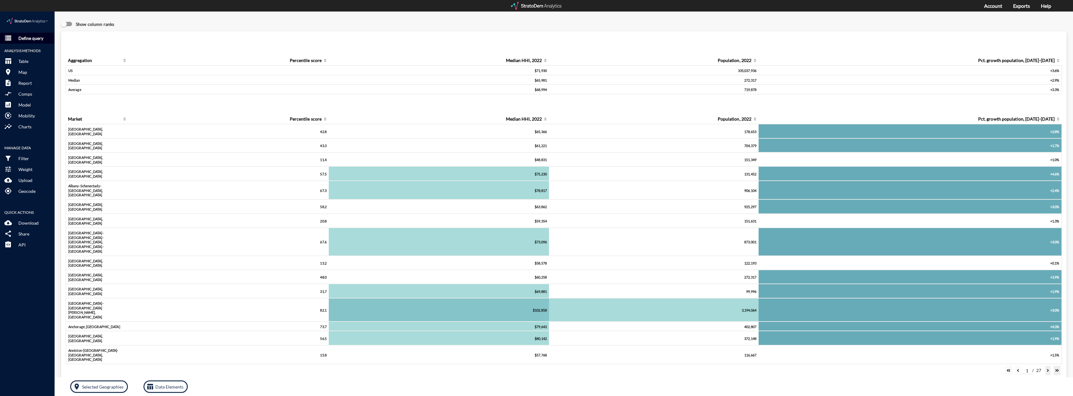
click p "Define query"
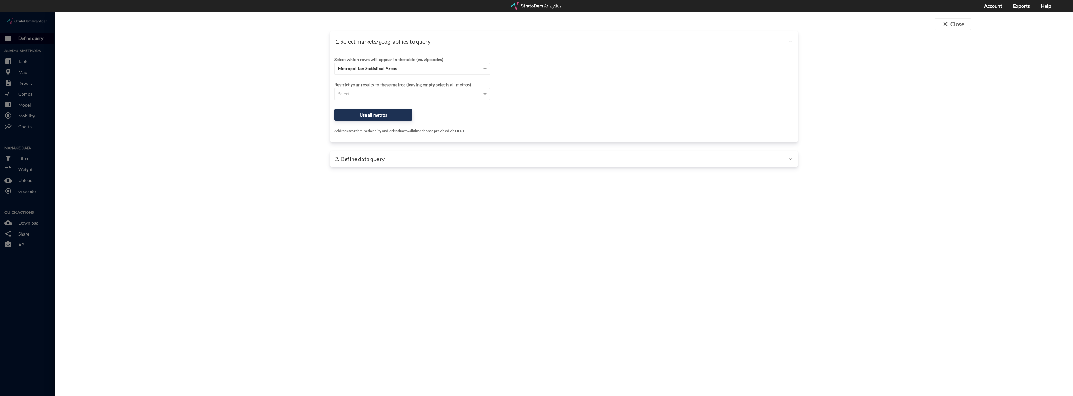
click div
click span "Metropolitan Statistical Areas"
click div "Site addresses"
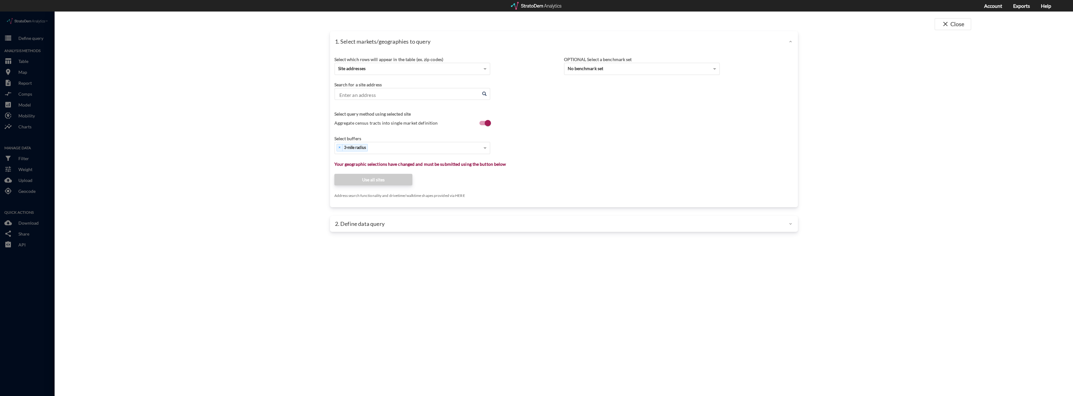
click div "close Close 1. Select markets/geographies to query Select which rows will appea…"
click input "Enter an address"
click li "[GEOGRAPHIC_DATA], [US_STATE]"
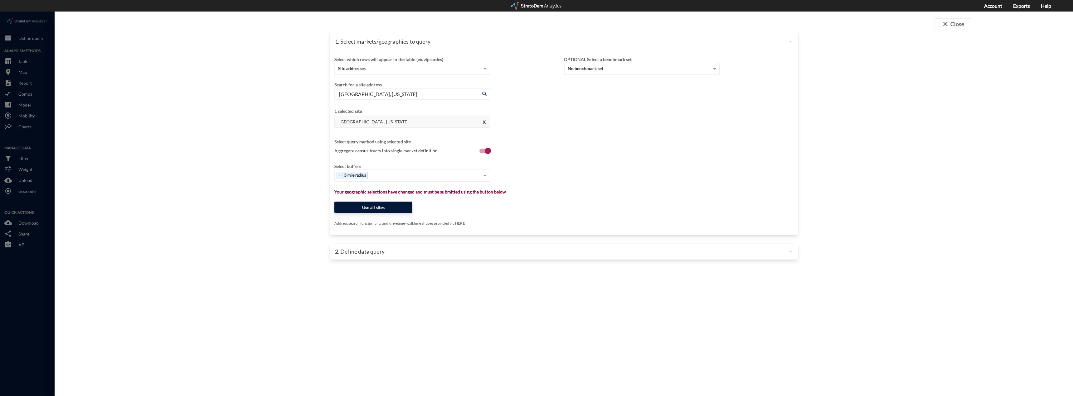
type input "[GEOGRAPHIC_DATA], [US_STATE]"
click button "Use all sites"
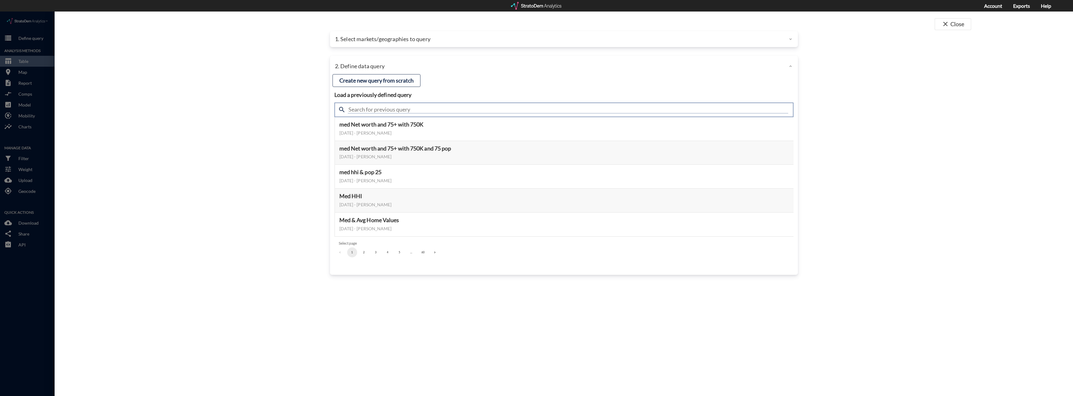
click input "text"
type input "75"
click button "2"
click button "Select this query"
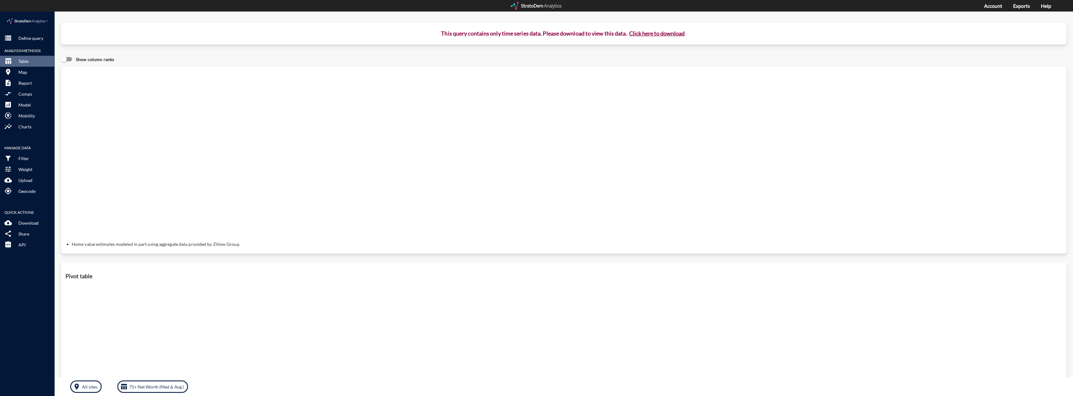
click button "Click here to download"
click link "Exports manager"
click button "storage Define query"
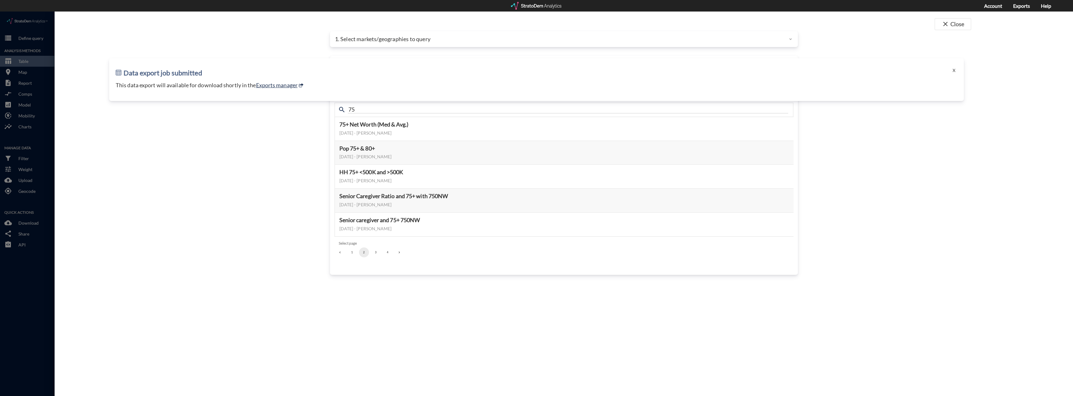
click div "close Close 1. Select markets/geographies to query Select which rows will appea…"
click button "X"
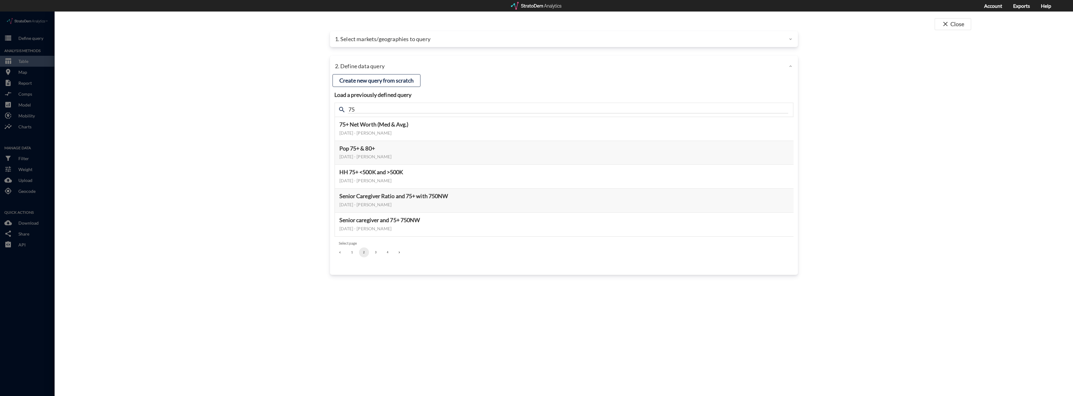
click p "1. Select markets/geographies to query"
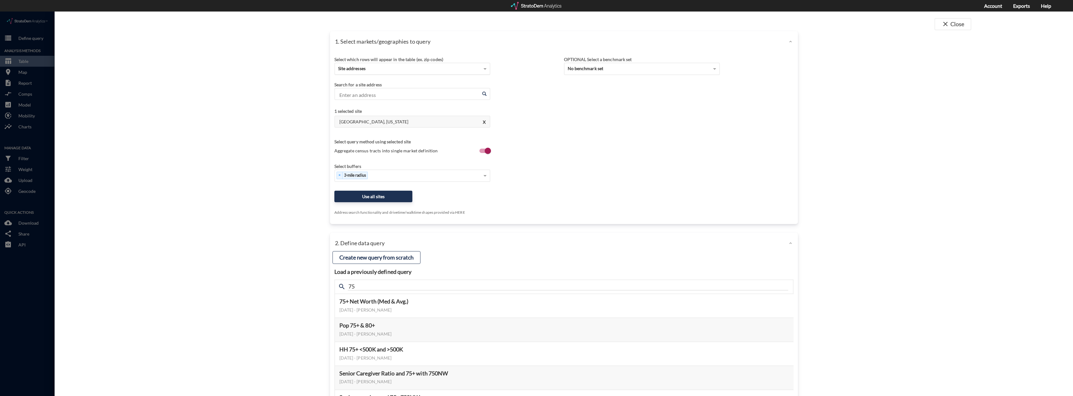
click div "Site addresses"
click input "Enter an address"
paste input "901 E 1st Ave, Denver, Colorado"
click li "901 E 1st Ave, Denver, Colorado"
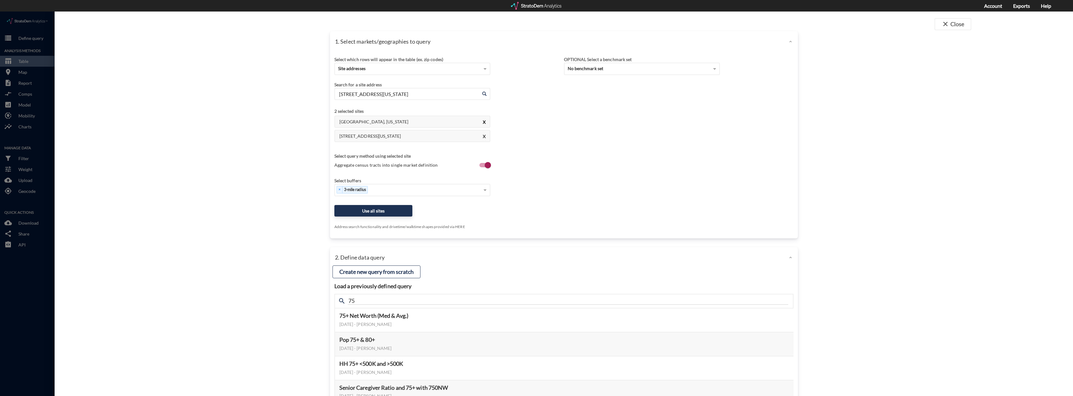
type input "901 E 1st Ave, Denver, Colorado"
click button "X"
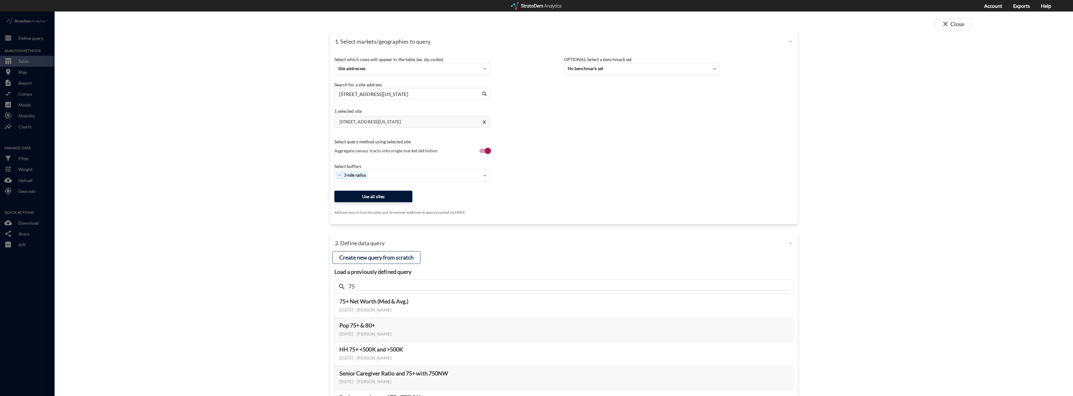
click button "Use all sites"
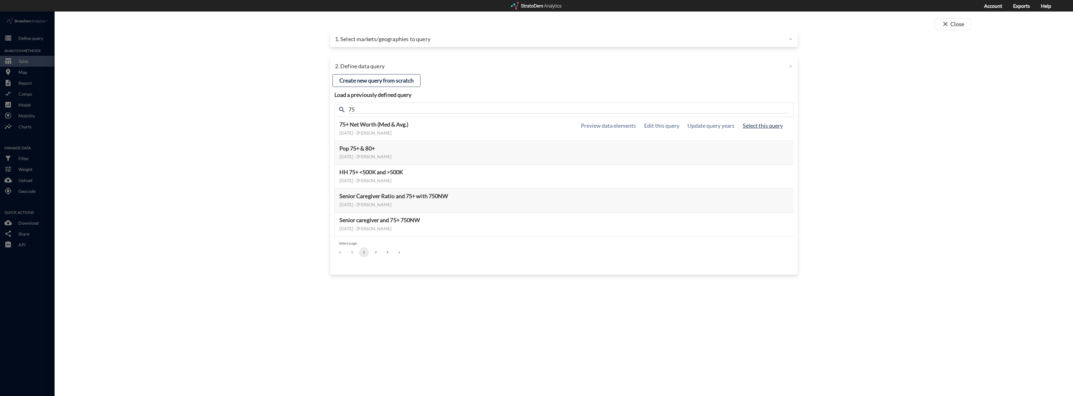
click button "Select this query"
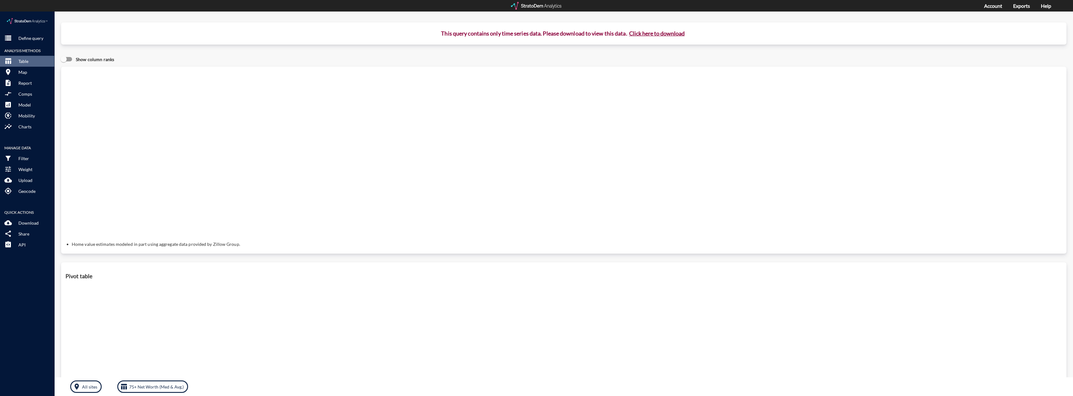
click p "This query contains only time series data. Please download to view this data. C…"
click button "Click here to download"
click p "This data export will available for download shortly in the Exports manager"
click link "Exports manager"
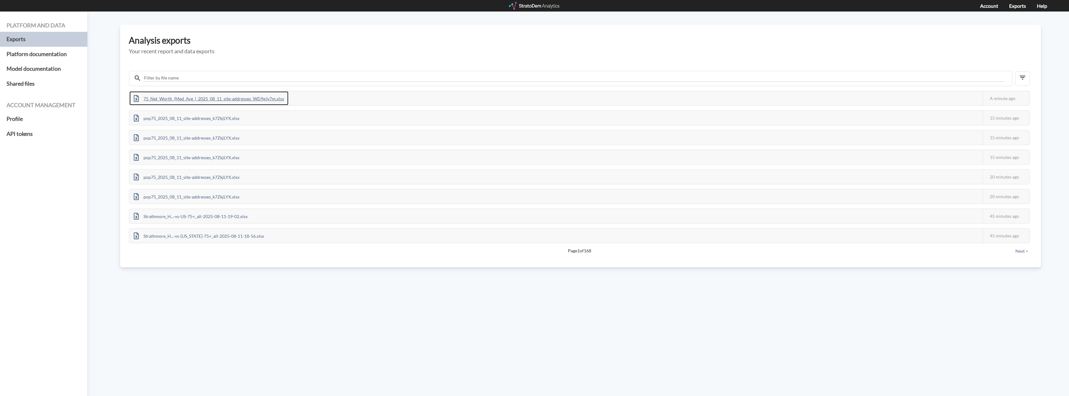
click at [241, 94] on div "75_Net_Worth_(Med_Avg_)_2025_08_11_site-addresses_WD9gJv7m.xlsx" at bounding box center [208, 98] width 159 height 14
drag, startPoint x: 112, startPoint y: 176, endPoint x: 152, endPoint y: 137, distance: 56.2
click at [113, 176] on div "Platform and data Exports Platform documentation Model documentation Shared fil…" at bounding box center [534, 204] width 1069 height 385
click at [167, 99] on div "75_Net_Worth_(Med_Avg_)_2025_08_11_site-addresses_WD9gJv7m.xlsx" at bounding box center [208, 98] width 159 height 14
click at [279, 358] on div "Platform and data Exports Platform documentation Model documentation Shared fil…" at bounding box center [534, 204] width 1069 height 385
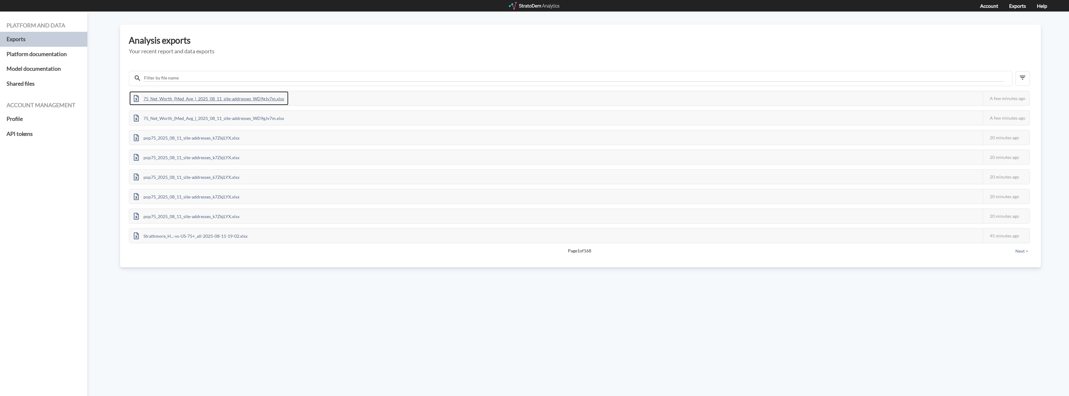
click at [262, 103] on div "75_Net_Worth_(Med_Avg_)_2025_08_11_site-addresses_WD9gJv7m.xlsx" at bounding box center [208, 98] width 159 height 14
